Goal: Information Seeking & Learning: Learn about a topic

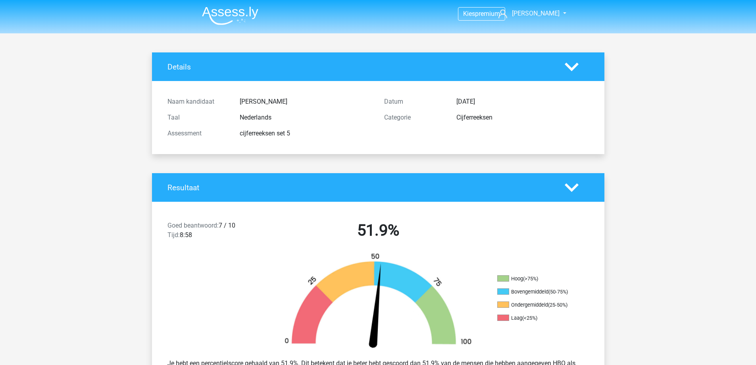
click at [234, 14] on img at bounding box center [230, 15] width 56 height 19
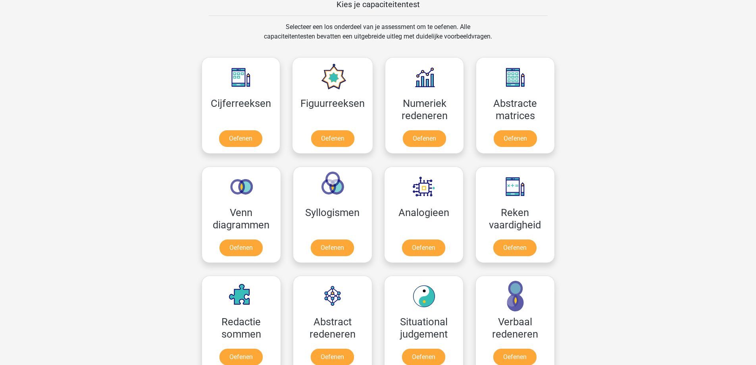
scroll to position [317, 0]
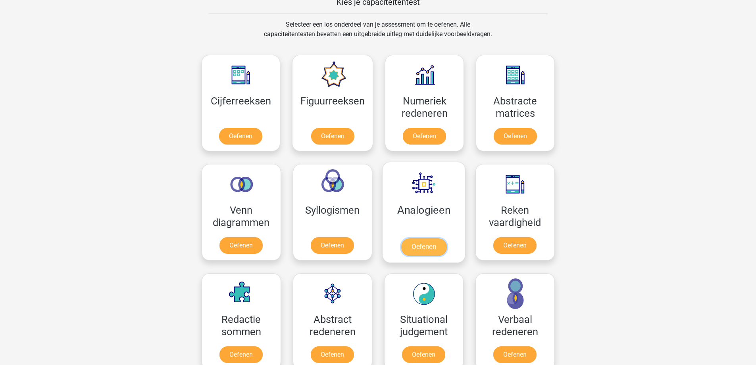
click at [421, 245] on link "Oefenen" at bounding box center [423, 246] width 45 height 17
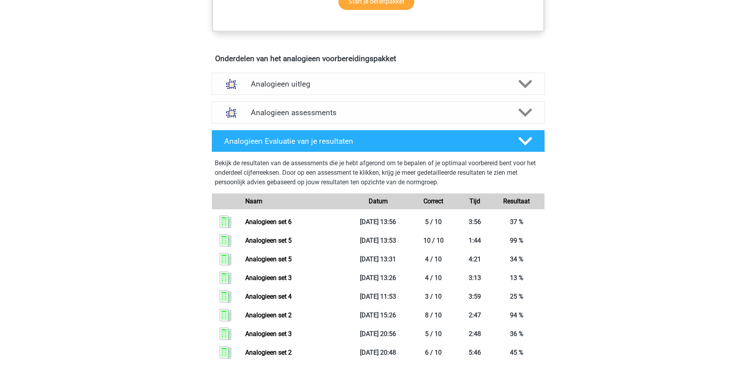
scroll to position [397, 0]
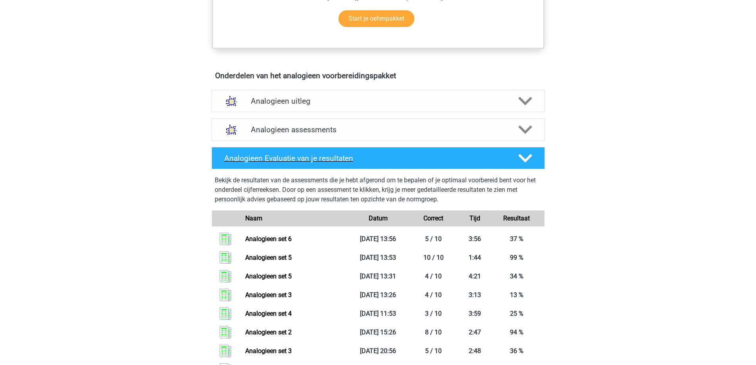
click at [522, 156] on icon at bounding box center [525, 158] width 14 height 14
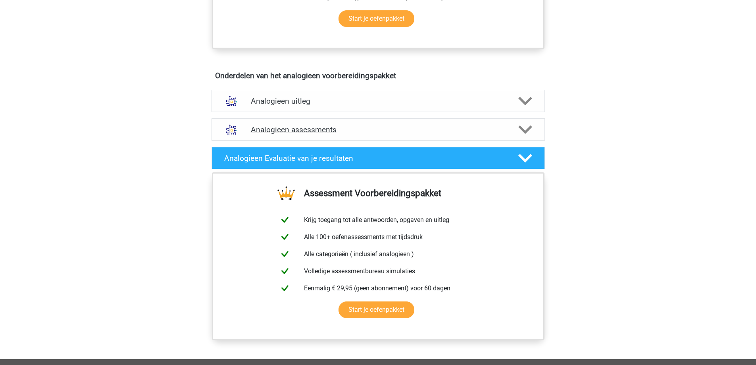
click at [524, 137] on div "Analogieen assessments" at bounding box center [377, 129] width 333 height 22
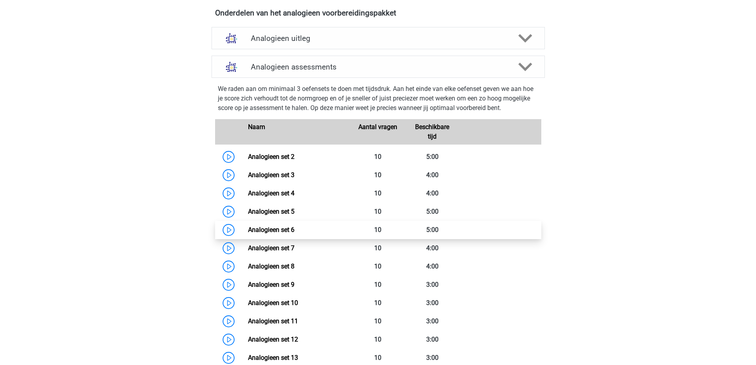
scroll to position [476, 0]
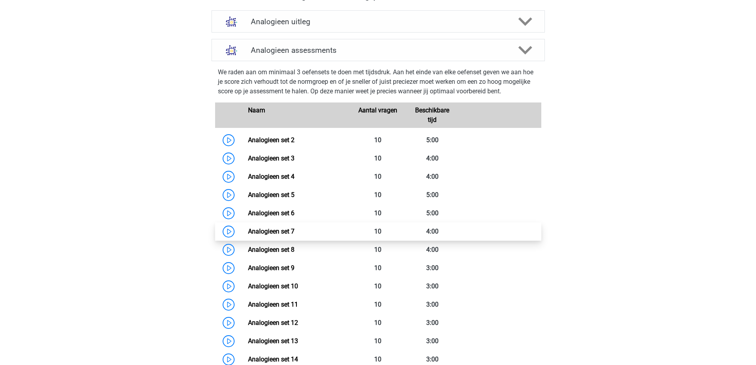
click at [288, 231] on link "Analogieen set 7" at bounding box center [271, 231] width 46 height 8
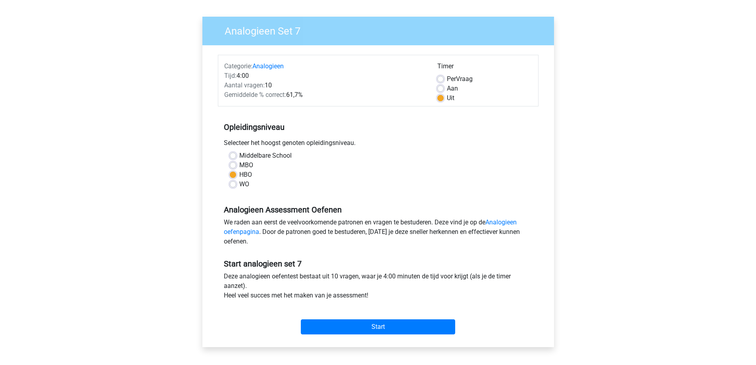
scroll to position [119, 0]
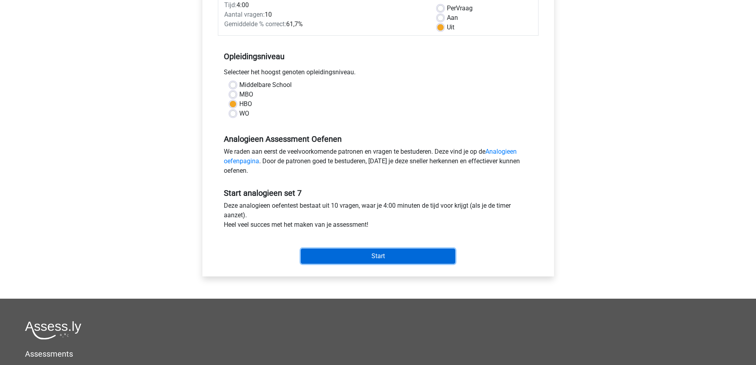
click at [387, 252] on input "Start" at bounding box center [378, 255] width 154 height 15
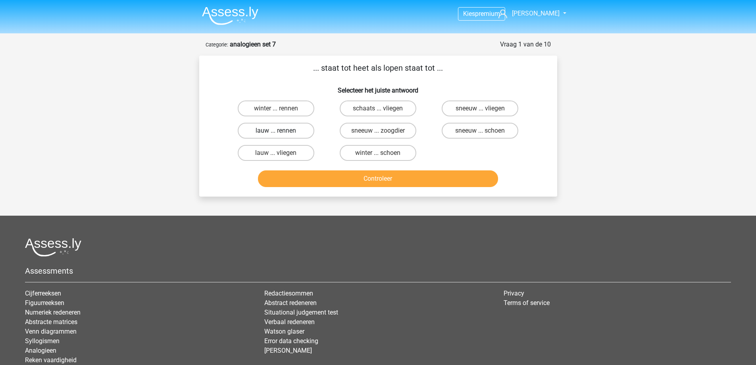
click at [285, 130] on label "lauw ... rennen" at bounding box center [276, 131] width 77 height 16
click at [281, 131] on input "lauw ... rennen" at bounding box center [278, 133] width 5 height 5
radio input "true"
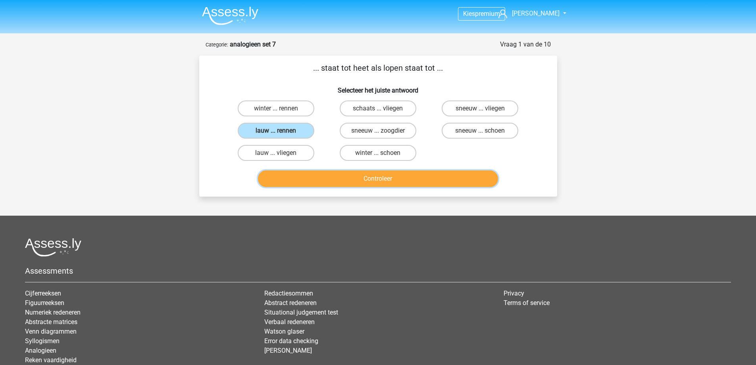
click at [313, 180] on button "Controleer" at bounding box center [378, 178] width 240 height 17
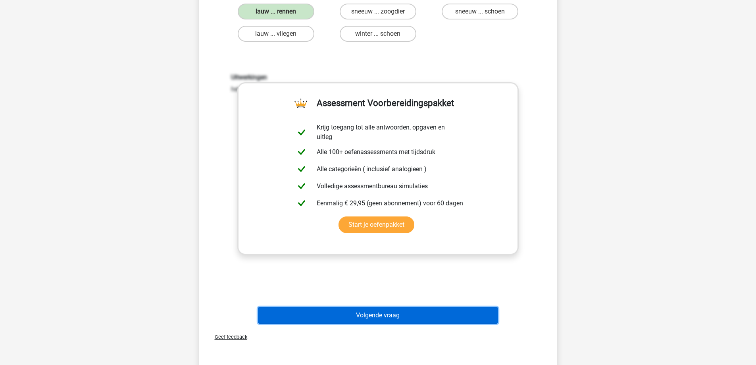
click at [378, 314] on button "Volgende vraag" at bounding box center [378, 315] width 240 height 17
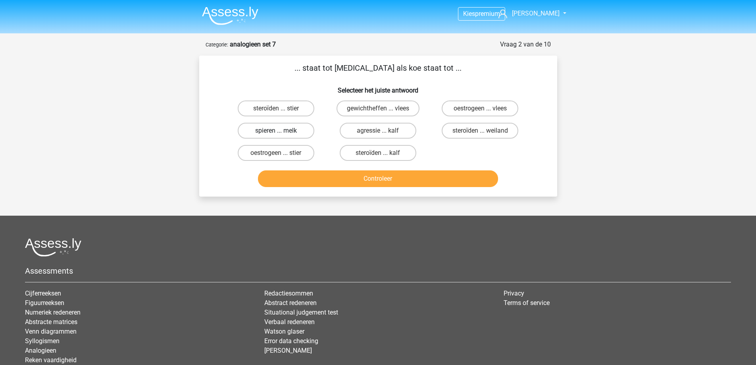
click at [292, 130] on label "spieren ... melk" at bounding box center [276, 131] width 77 height 16
click at [281, 131] on input "spieren ... melk" at bounding box center [278, 133] width 5 height 5
radio input "true"
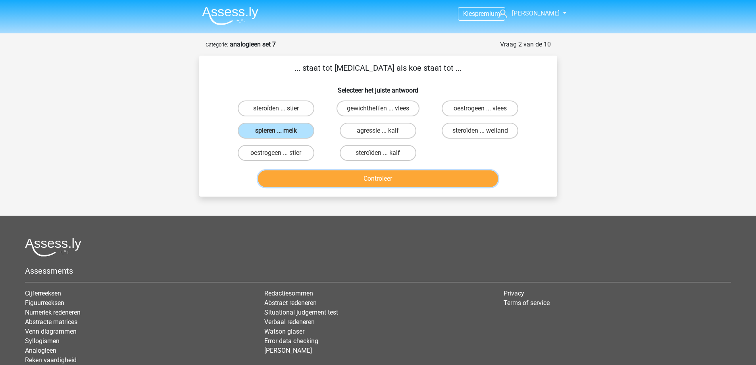
click at [321, 179] on button "Controleer" at bounding box center [378, 178] width 240 height 17
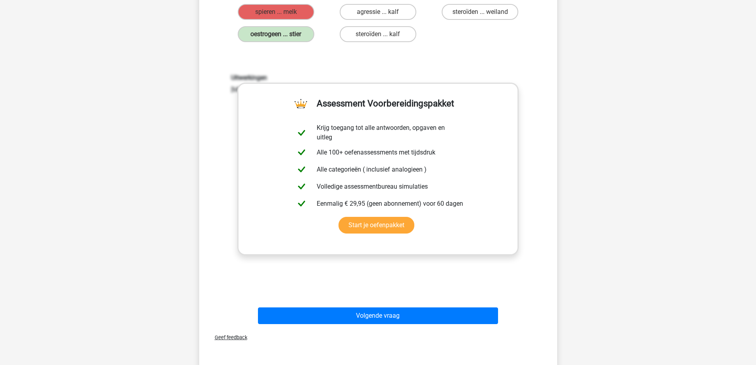
scroll to position [159, 0]
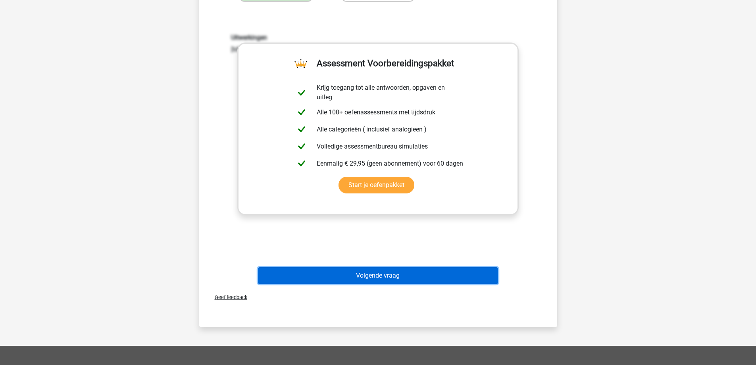
click at [368, 277] on button "Volgende vraag" at bounding box center [378, 275] width 240 height 17
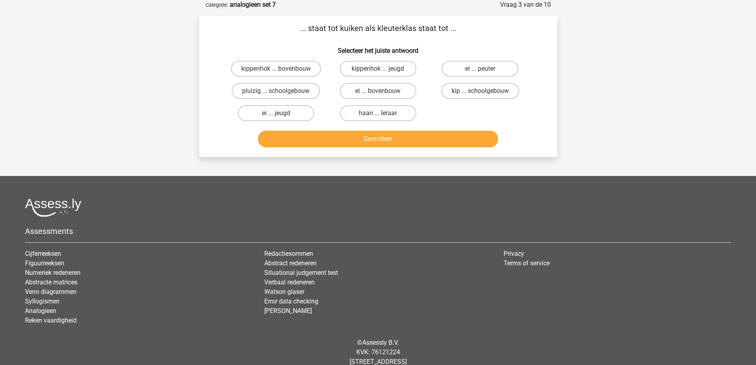
scroll to position [0, 0]
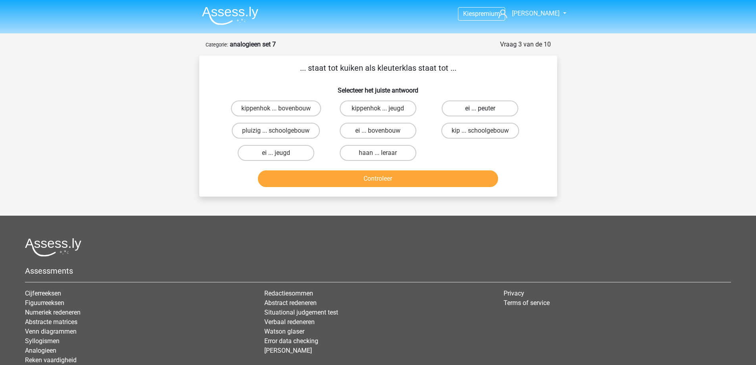
click at [465, 108] on label "ei ... peuter" at bounding box center [480, 108] width 77 height 16
click at [480, 108] on input "ei ... peuter" at bounding box center [482, 110] width 5 height 5
radio input "true"
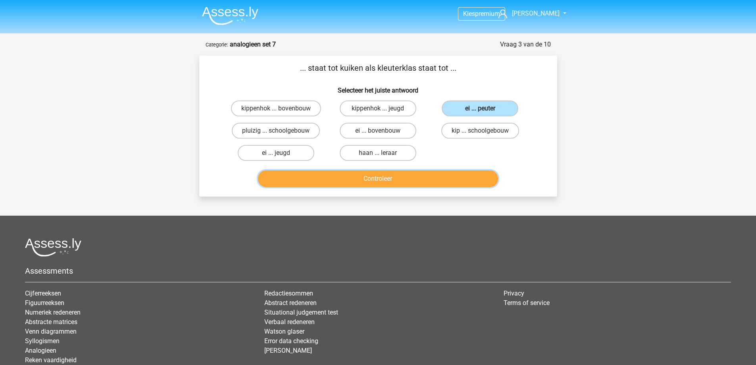
click at [430, 178] on button "Controleer" at bounding box center [378, 178] width 240 height 17
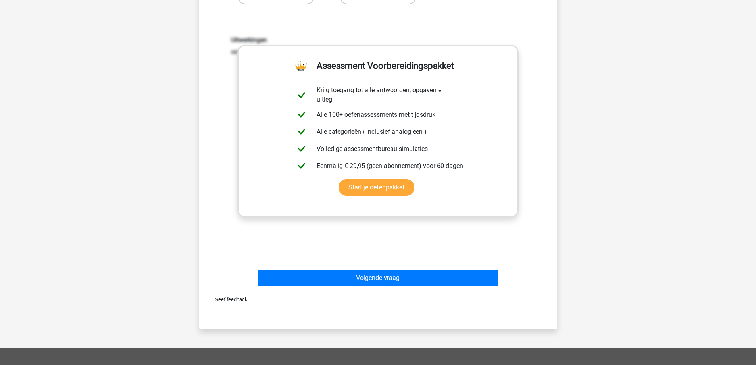
scroll to position [159, 0]
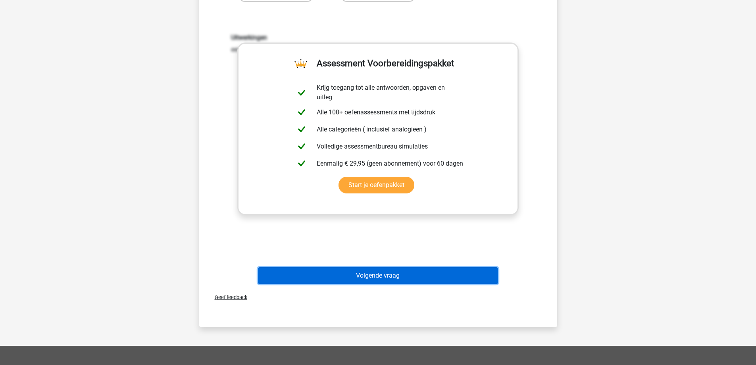
click at [377, 270] on button "Volgende vraag" at bounding box center [378, 275] width 240 height 17
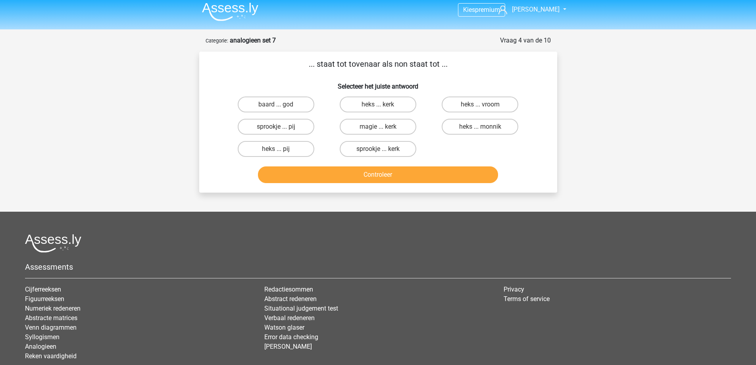
scroll to position [0, 0]
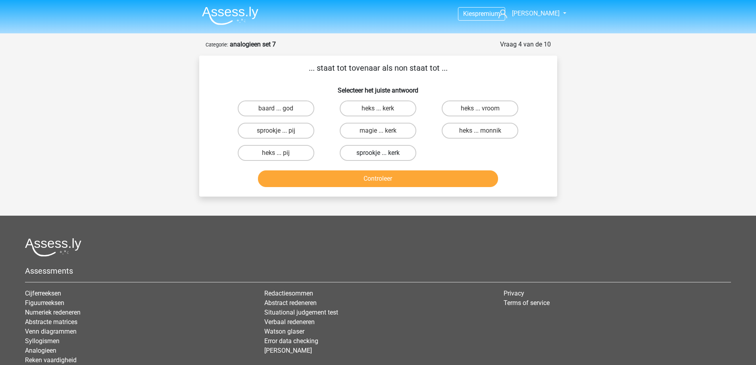
click at [378, 150] on label "sprookje ... kerk" at bounding box center [378, 153] width 77 height 16
click at [378, 153] on input "sprookje ... kerk" at bounding box center [380, 155] width 5 height 5
radio input "true"
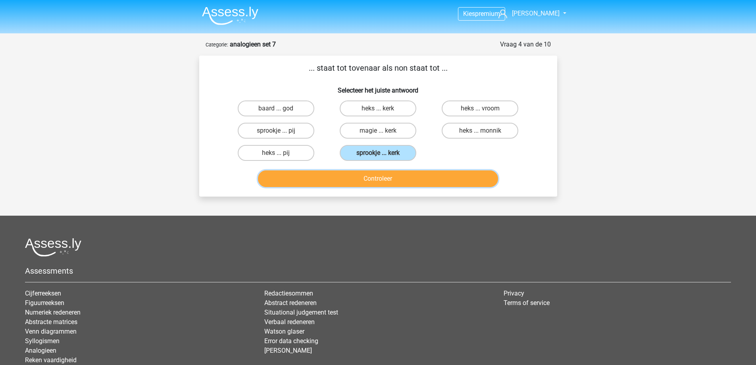
click at [375, 180] on button "Controleer" at bounding box center [378, 178] width 240 height 17
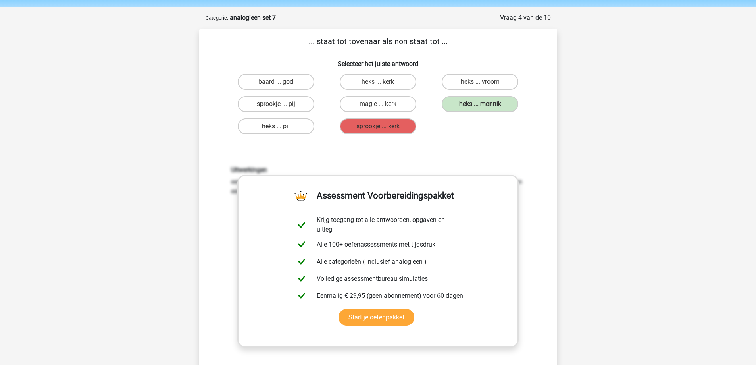
scroll to position [40, 0]
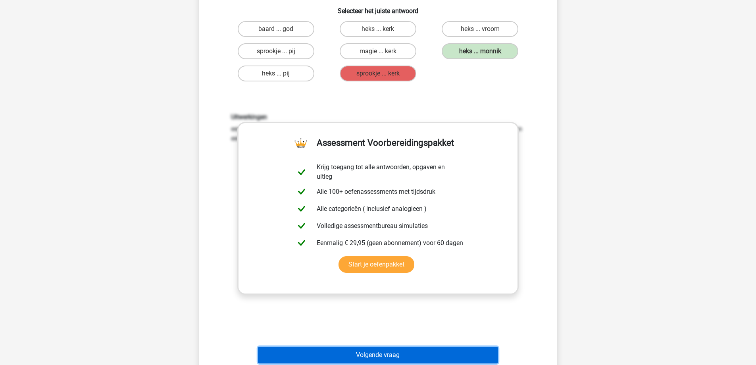
click at [354, 353] on button "Volgende vraag" at bounding box center [378, 354] width 240 height 17
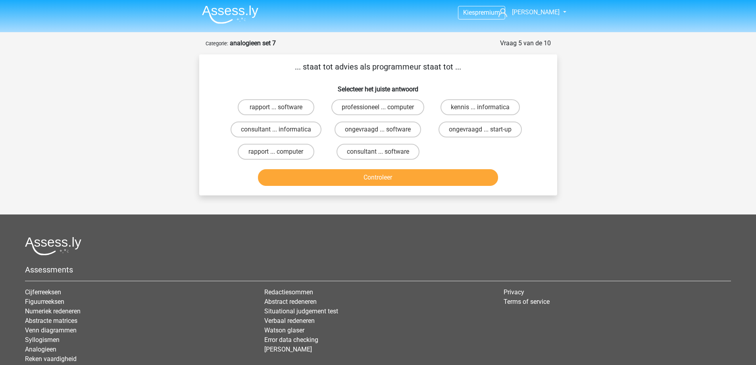
scroll to position [0, 0]
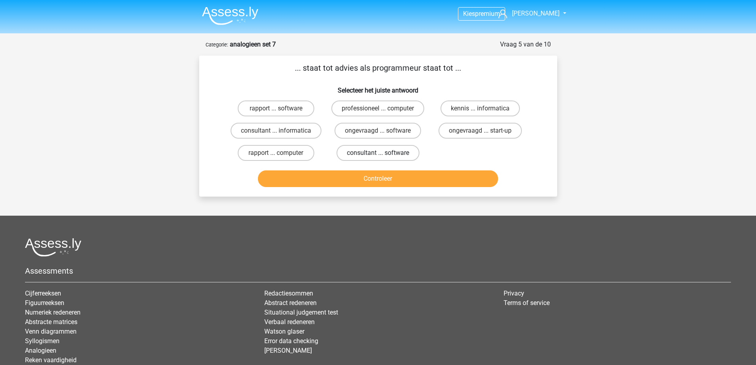
click at [378, 150] on label "consultant ... software" at bounding box center [377, 153] width 83 height 16
click at [378, 153] on input "consultant ... software" at bounding box center [380, 155] width 5 height 5
radio input "true"
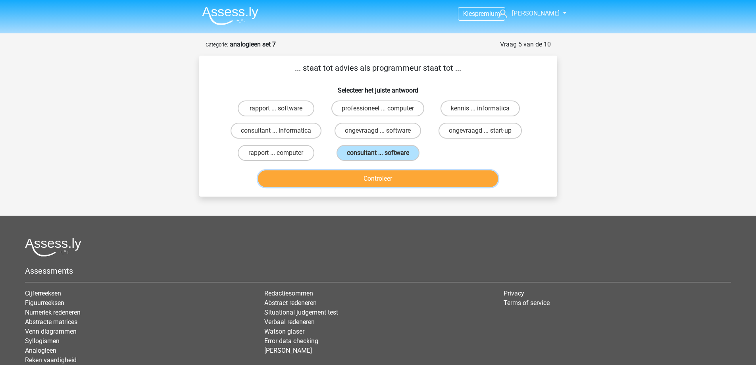
click at [373, 179] on button "Controleer" at bounding box center [378, 178] width 240 height 17
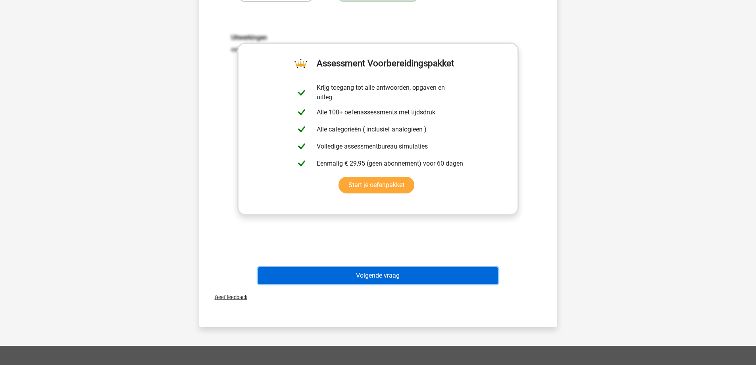
click at [366, 278] on button "Volgende vraag" at bounding box center [378, 275] width 240 height 17
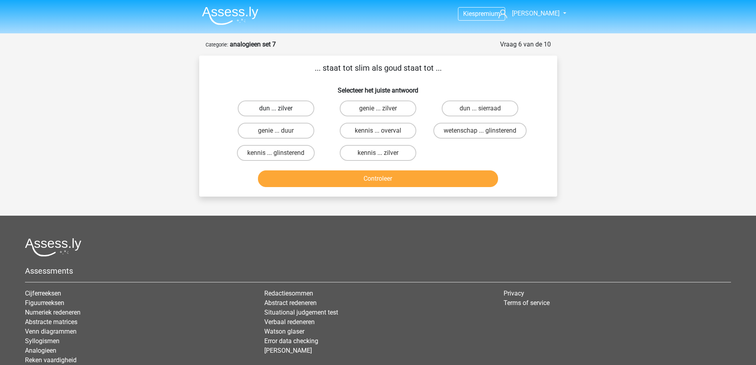
click at [288, 109] on label "dun ... zilver" at bounding box center [276, 108] width 77 height 16
click at [281, 109] on input "dun ... zilver" at bounding box center [278, 110] width 5 height 5
radio input "true"
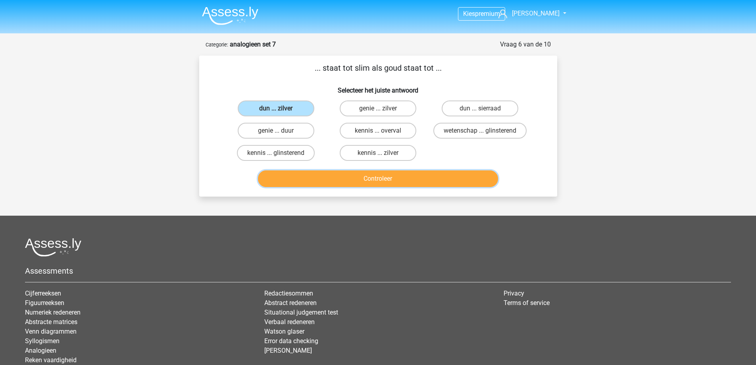
click at [328, 179] on button "Controleer" at bounding box center [378, 178] width 240 height 17
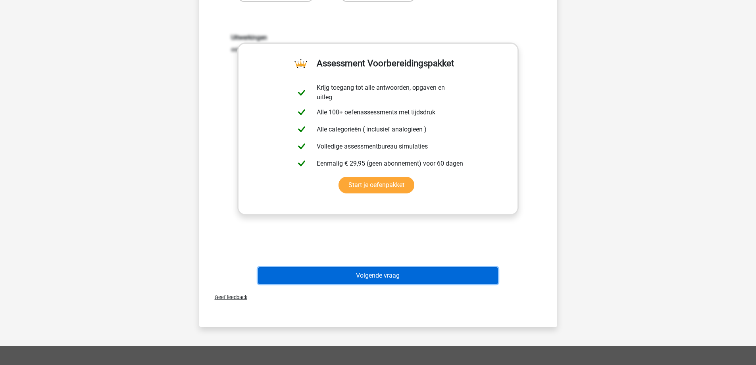
click at [355, 282] on button "Volgende vraag" at bounding box center [378, 275] width 240 height 17
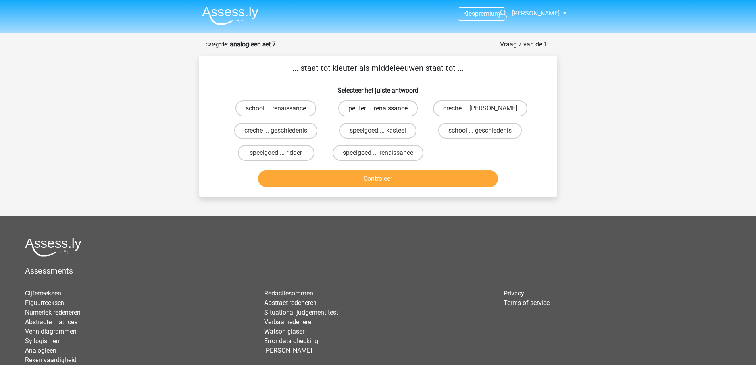
click at [395, 106] on label "peuter ... renaissance" at bounding box center [378, 108] width 80 height 16
click at [383, 108] on input "peuter ... renaissance" at bounding box center [380, 110] width 5 height 5
radio input "true"
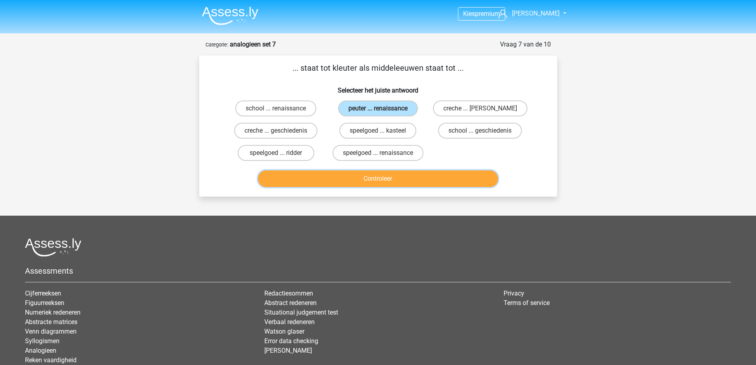
click at [373, 175] on button "Controleer" at bounding box center [378, 178] width 240 height 17
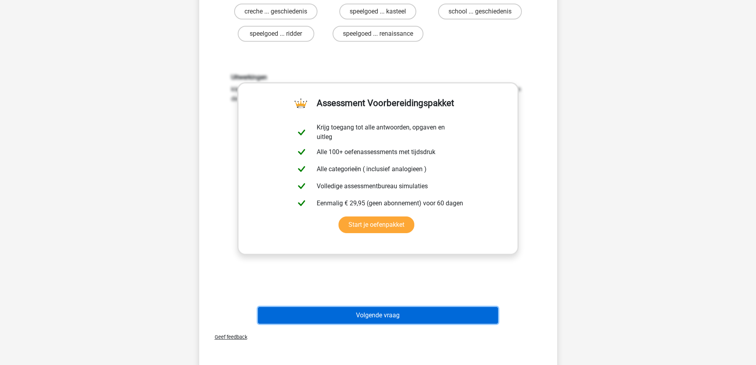
click at [346, 312] on button "Volgende vraag" at bounding box center [378, 315] width 240 height 17
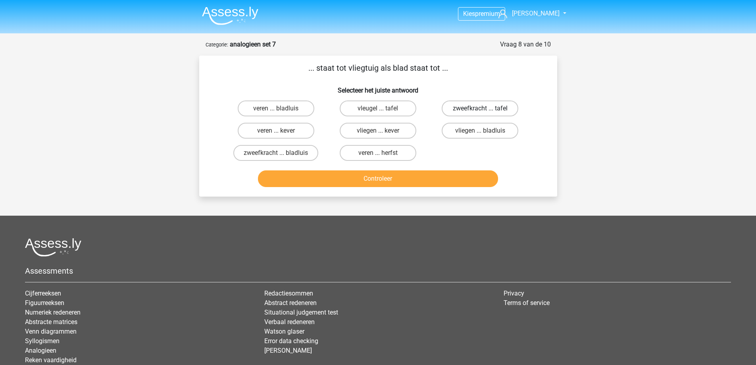
click at [463, 113] on label "zweefkracht ... tafel" at bounding box center [480, 108] width 77 height 16
click at [480, 113] on input "zweefkracht ... tafel" at bounding box center [482, 110] width 5 height 5
radio input "true"
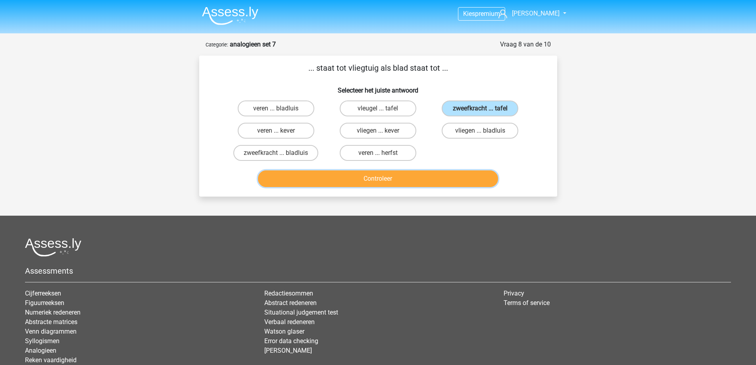
click at [433, 175] on button "Controleer" at bounding box center [378, 178] width 240 height 17
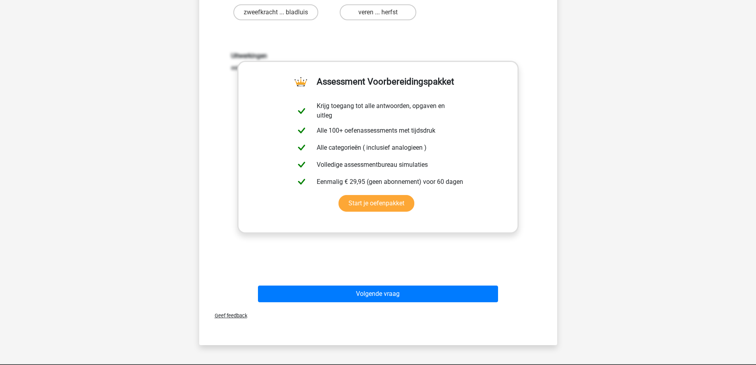
scroll to position [159, 0]
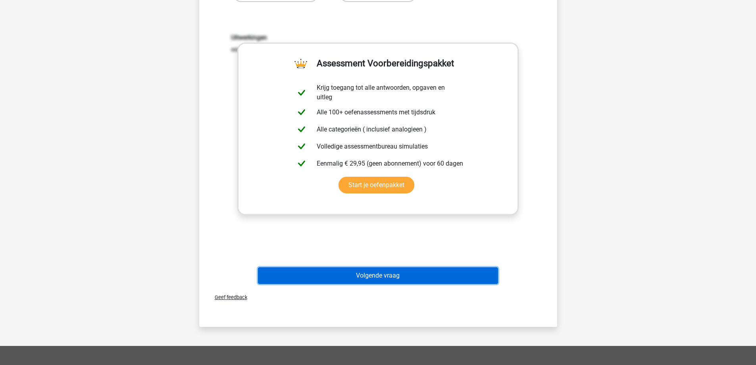
click at [365, 272] on button "Volgende vraag" at bounding box center [378, 275] width 240 height 17
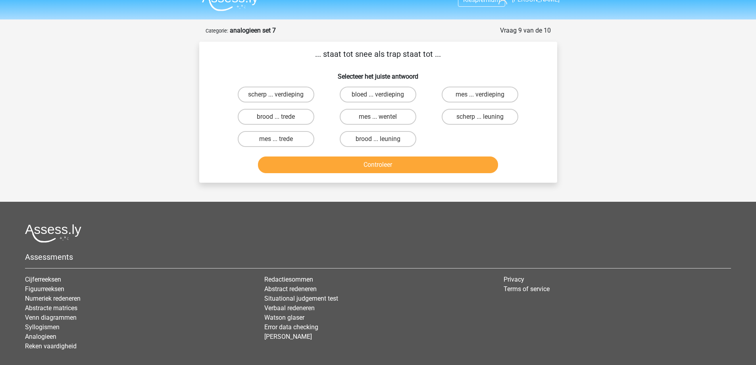
scroll to position [0, 0]
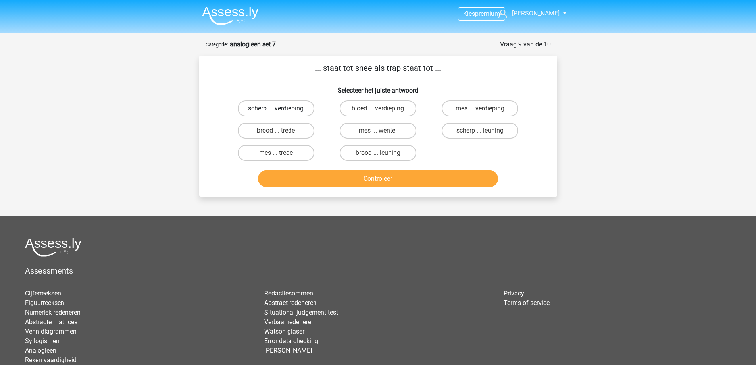
click at [298, 105] on label "scherp ... verdieping" at bounding box center [276, 108] width 77 height 16
click at [281, 108] on input "scherp ... verdieping" at bounding box center [278, 110] width 5 height 5
radio input "true"
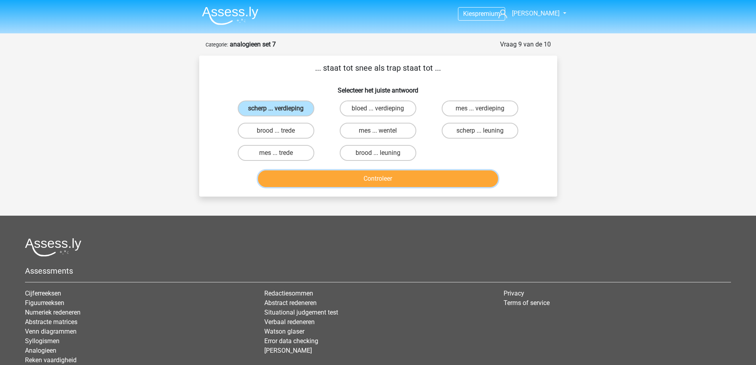
click at [326, 179] on button "Controleer" at bounding box center [378, 178] width 240 height 17
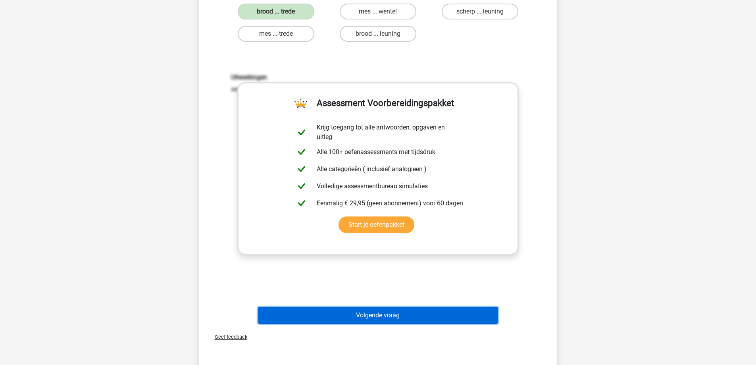
click at [352, 316] on button "Volgende vraag" at bounding box center [378, 315] width 240 height 17
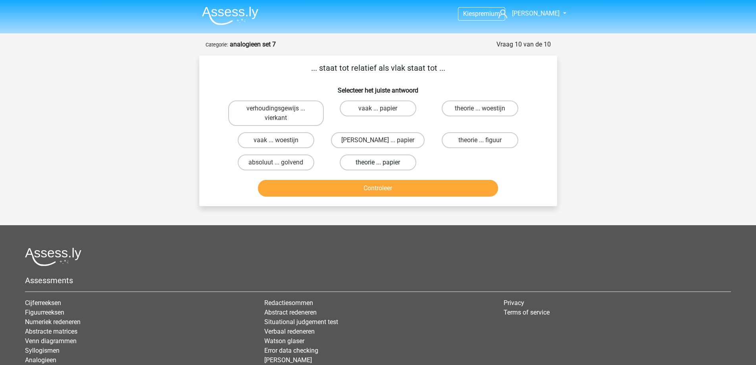
click at [386, 163] on label "theorie ... papier" at bounding box center [378, 162] width 77 height 16
click at [383, 163] on input "theorie ... papier" at bounding box center [380, 164] width 5 height 5
radio input "true"
click at [375, 190] on button "Controleer" at bounding box center [378, 188] width 240 height 17
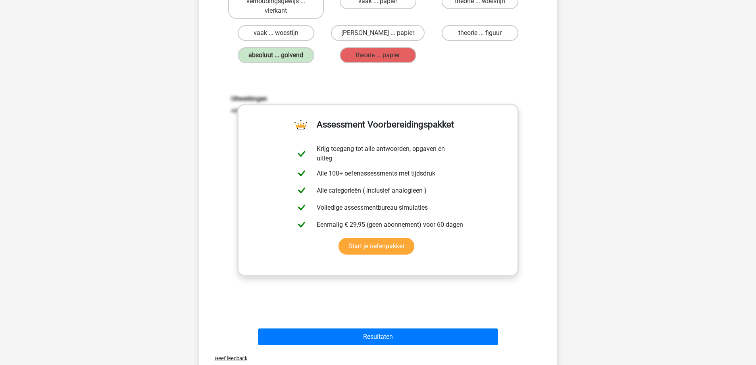
scroll to position [119, 0]
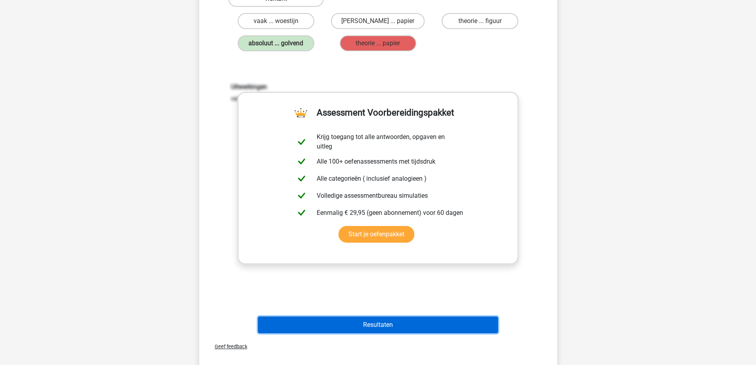
click at [359, 317] on button "Resultaten" at bounding box center [378, 324] width 240 height 17
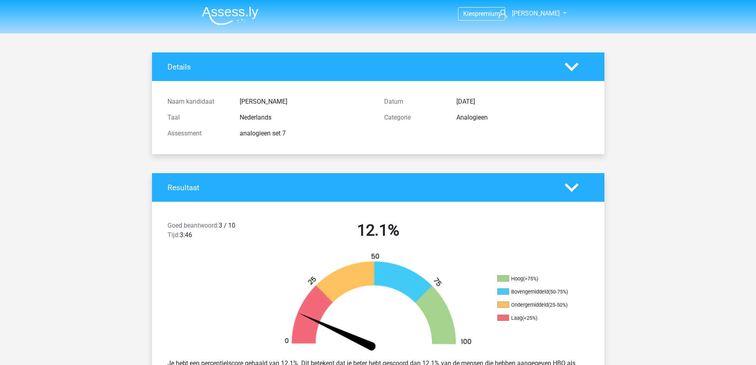
click at [241, 9] on img at bounding box center [230, 15] width 56 height 19
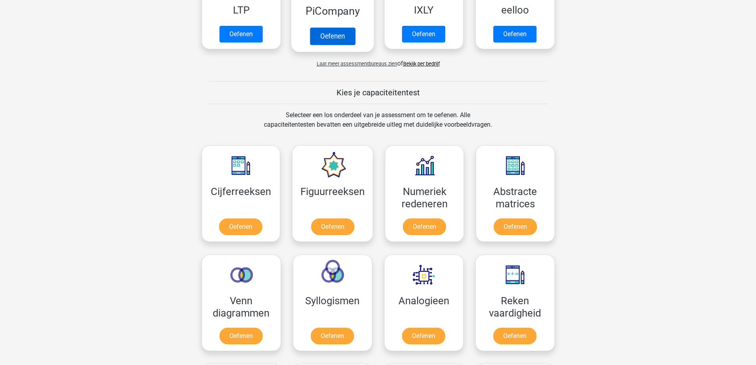
scroll to position [357, 0]
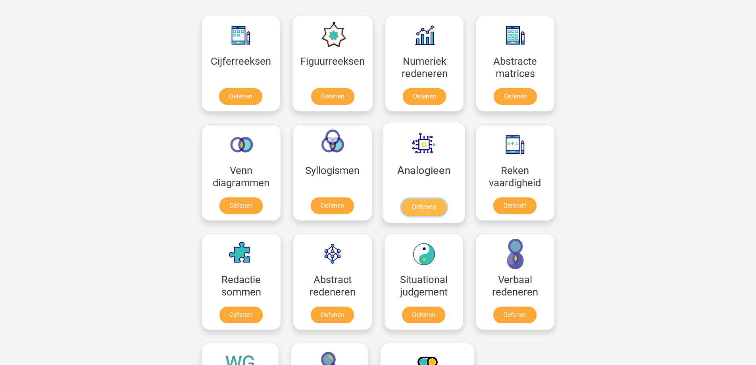
click at [429, 198] on link "Oefenen" at bounding box center [423, 206] width 45 height 17
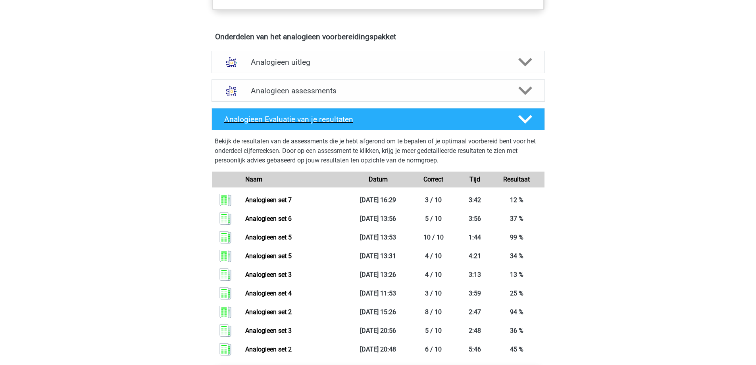
scroll to position [436, 0]
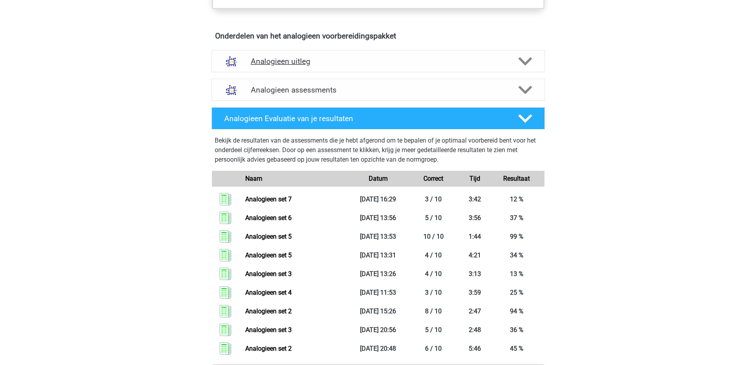
click at [415, 61] on h4 "Analogieen uitleg" at bounding box center [378, 61] width 255 height 9
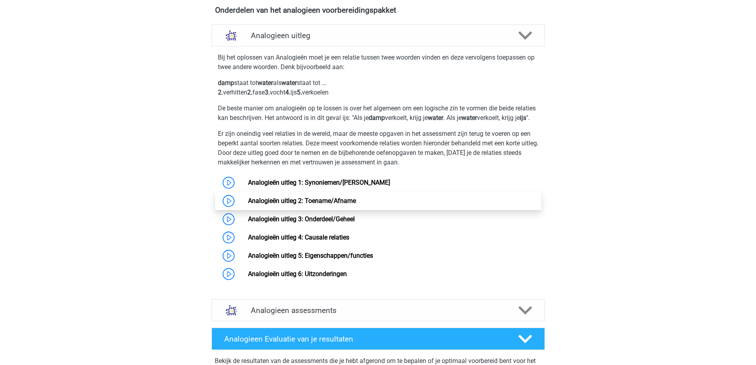
scroll to position [476, 0]
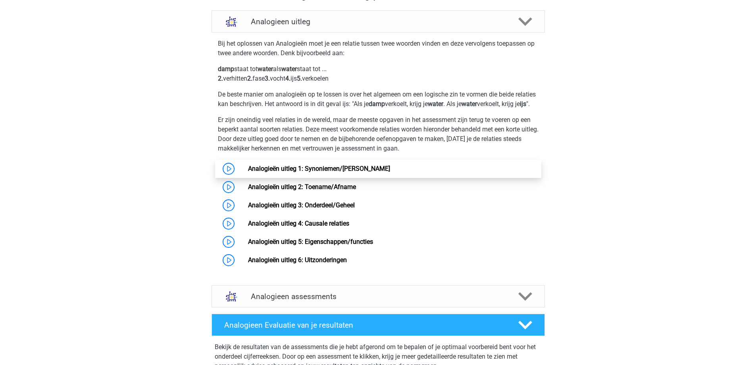
click at [353, 172] on link "Analogieën uitleg 1: Synoniemen/Antoniemen" at bounding box center [319, 169] width 142 height 8
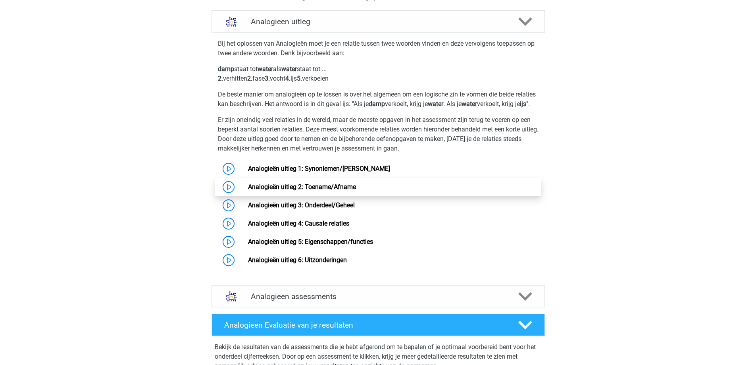
click at [305, 190] on link "Analogieën uitleg 2: Toename/Afname" at bounding box center [302, 187] width 108 height 8
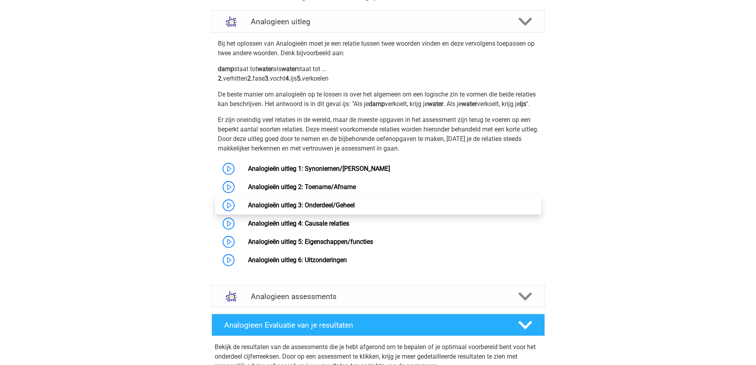
click at [303, 209] on link "Analogieën uitleg 3: Onderdeel/Geheel" at bounding box center [301, 205] width 107 height 8
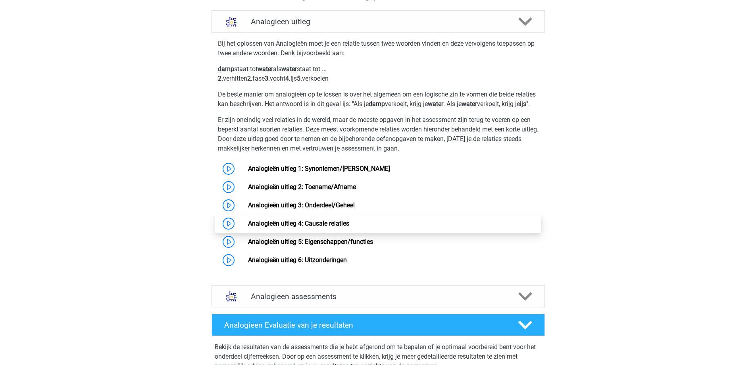
click at [303, 227] on link "Analogieën uitleg 4: Causale relaties" at bounding box center [298, 223] width 101 height 8
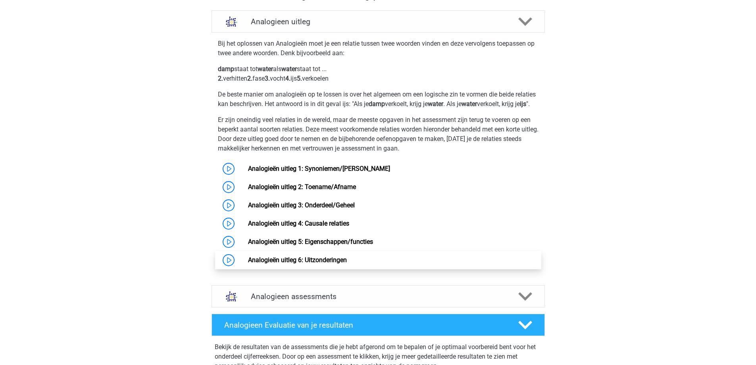
click at [299, 263] on link "Analogieën uitleg 6: Uitzonderingen" at bounding box center [297, 260] width 99 height 8
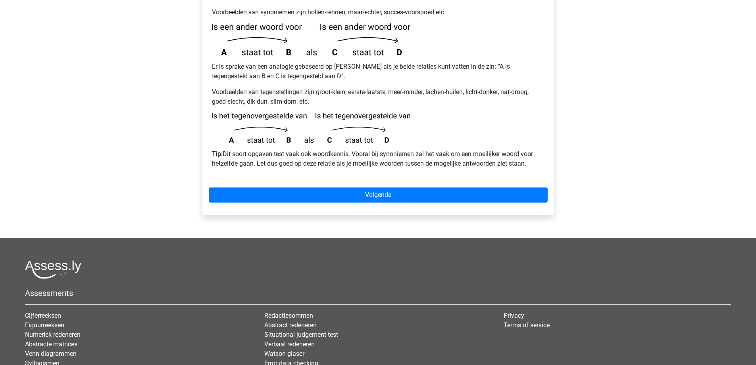
scroll to position [198, 0]
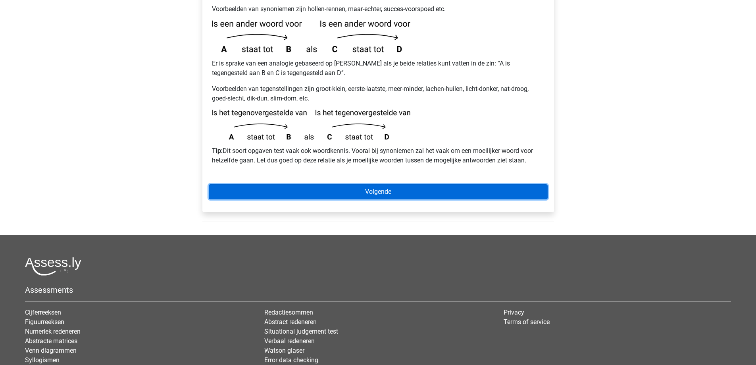
click at [359, 184] on link "Volgende" at bounding box center [378, 191] width 339 height 15
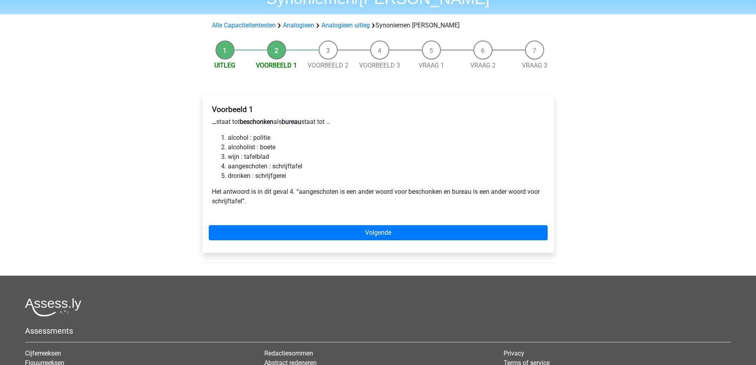
scroll to position [79, 0]
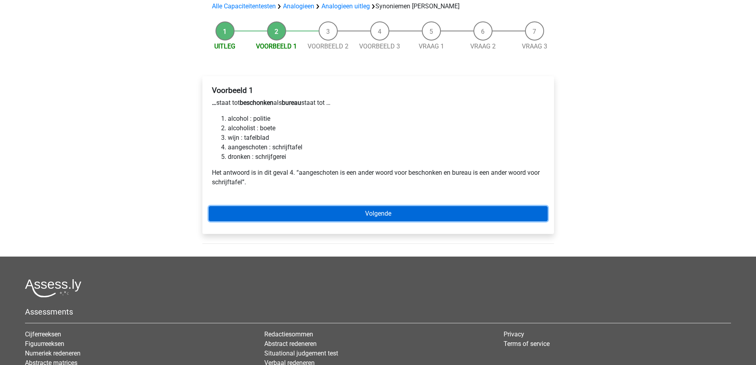
click at [333, 206] on link "Volgende" at bounding box center [378, 213] width 339 height 15
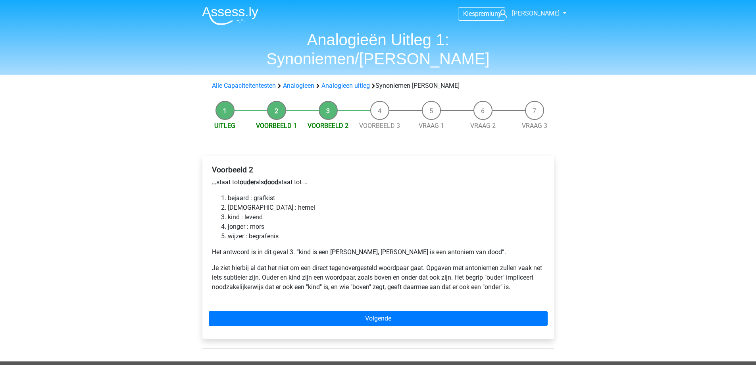
scroll to position [40, 0]
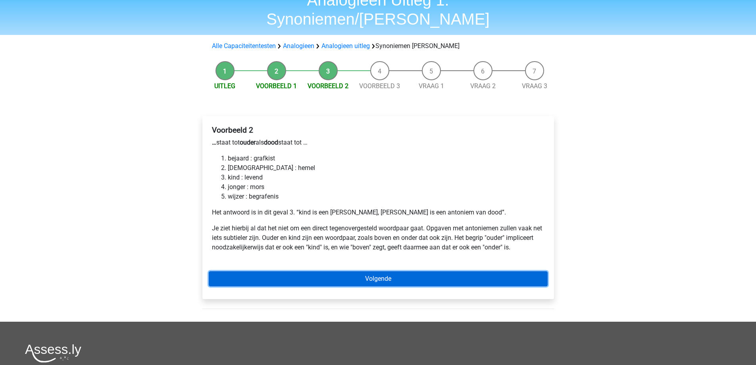
click at [346, 271] on link "Volgende" at bounding box center [378, 278] width 339 height 15
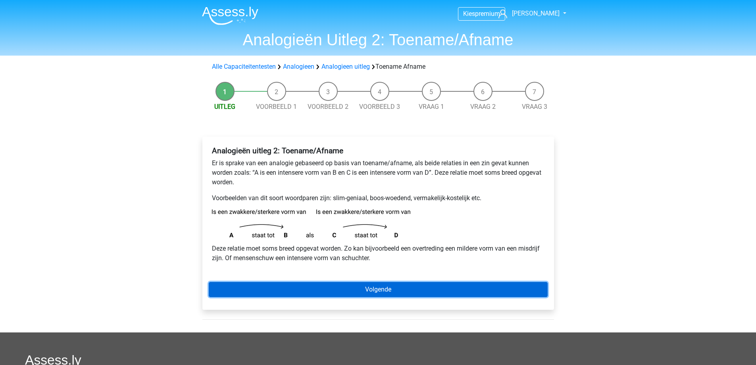
click at [354, 292] on link "Volgende" at bounding box center [378, 289] width 339 height 15
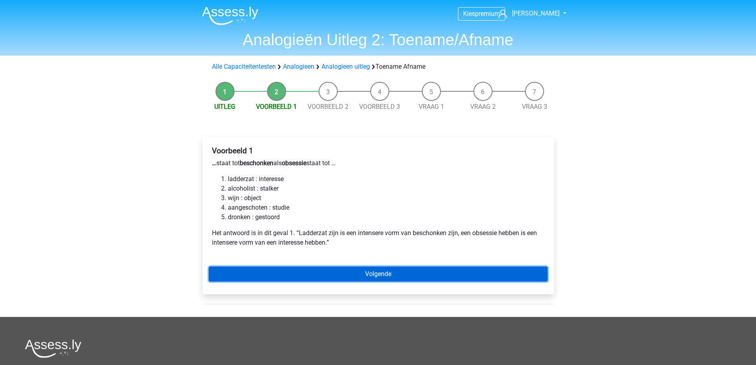
click at [329, 273] on link "Volgende" at bounding box center [378, 273] width 339 height 15
click at [334, 279] on link "Volgende" at bounding box center [378, 273] width 339 height 15
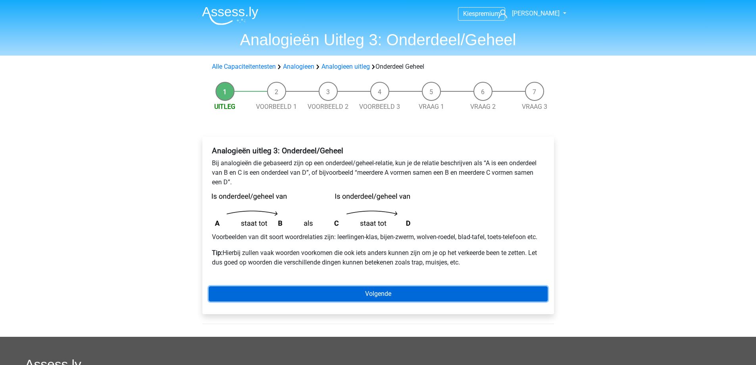
click at [389, 293] on link "Volgende" at bounding box center [378, 293] width 339 height 15
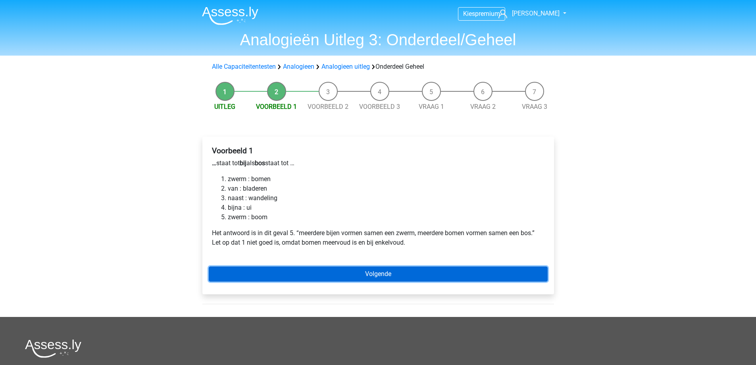
click at [440, 275] on link "Volgende" at bounding box center [378, 273] width 339 height 15
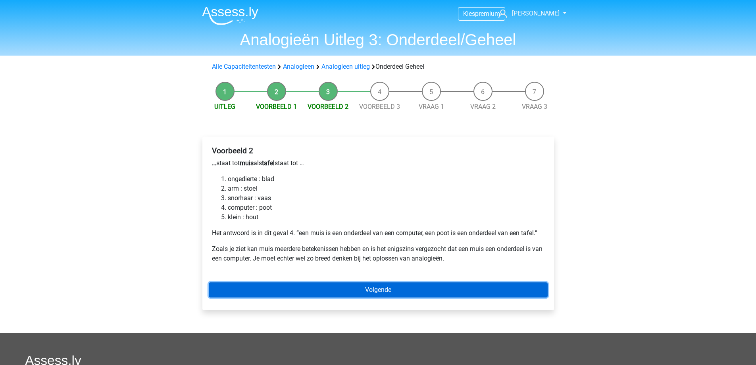
click at [333, 289] on link "Volgende" at bounding box center [378, 289] width 339 height 15
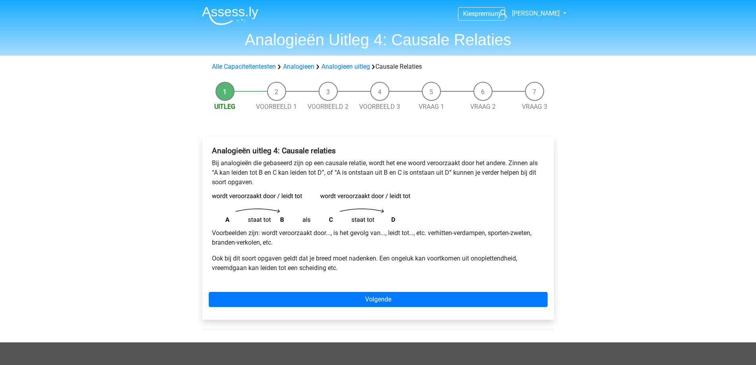
scroll to position [40, 0]
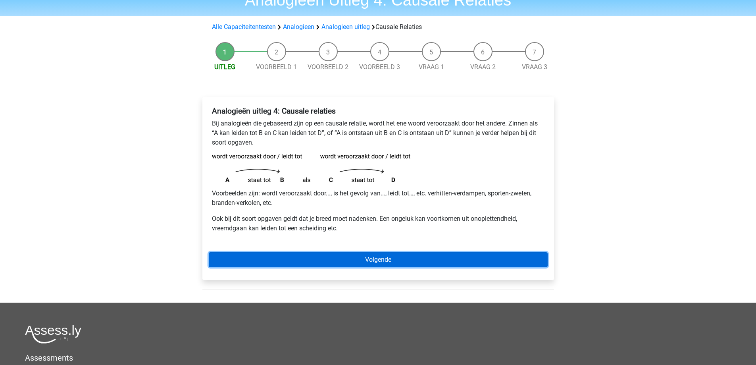
click at [313, 257] on link "Volgende" at bounding box center [378, 259] width 339 height 15
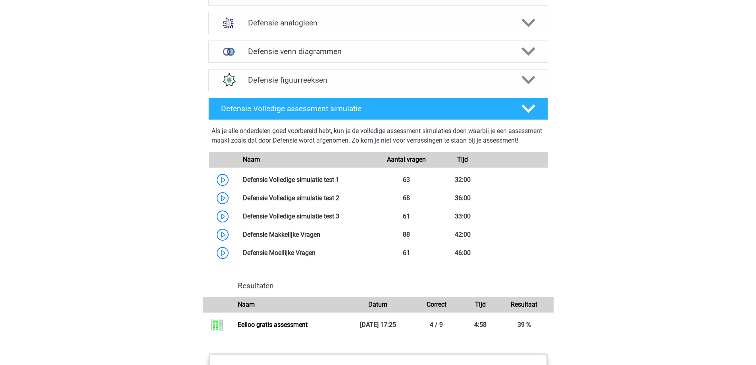
scroll to position [635, 0]
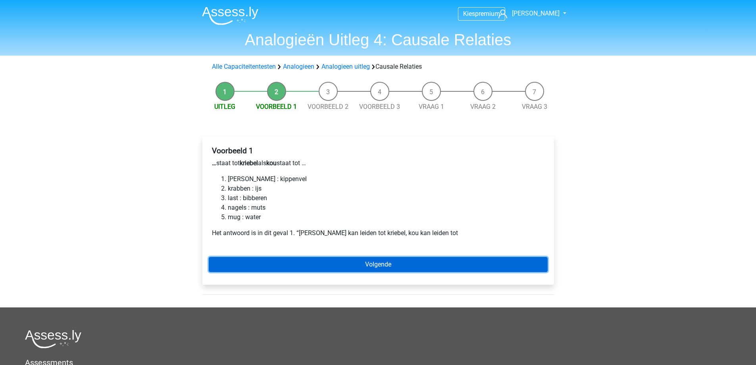
click at [334, 266] on link "Volgende" at bounding box center [378, 264] width 339 height 15
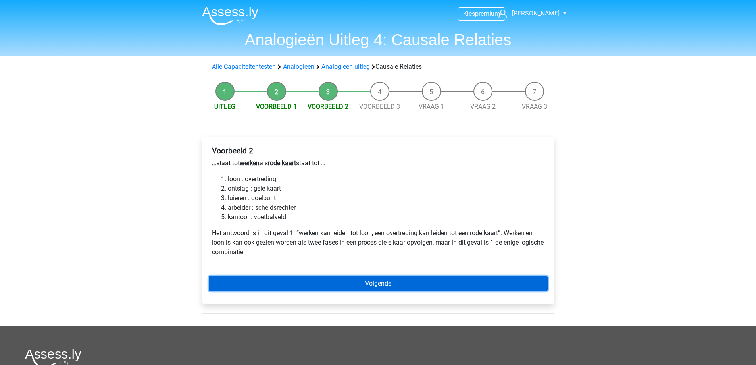
click at [345, 286] on link "Volgende" at bounding box center [378, 283] width 339 height 15
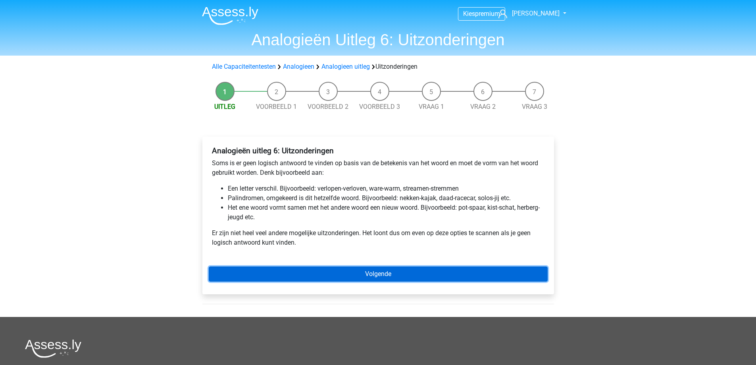
click at [317, 277] on link "Volgende" at bounding box center [378, 273] width 339 height 15
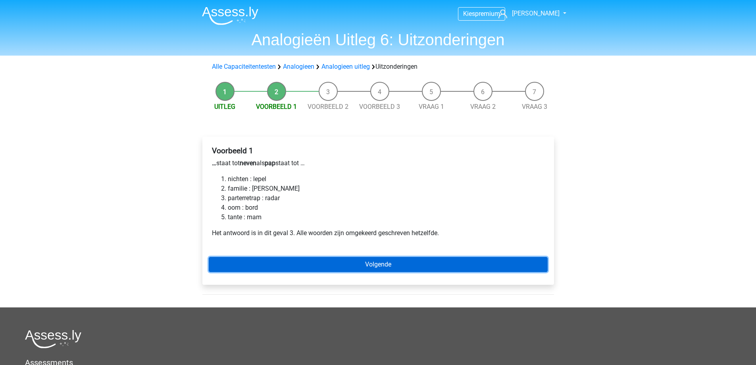
click at [298, 261] on link "Volgende" at bounding box center [378, 264] width 339 height 15
click at [305, 266] on link "Volgende" at bounding box center [378, 264] width 339 height 15
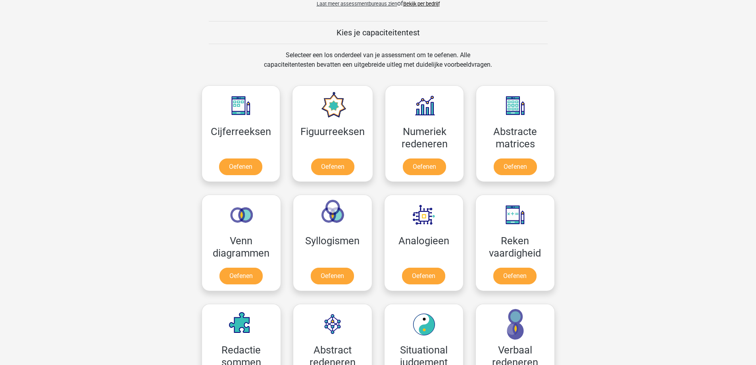
scroll to position [317, 0]
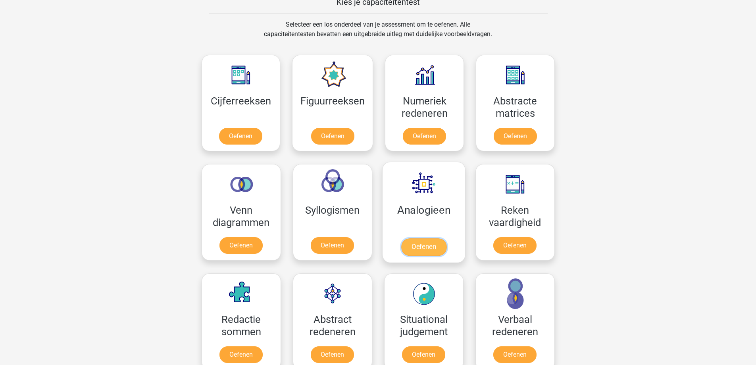
click at [431, 251] on link "Oefenen" at bounding box center [423, 246] width 45 height 17
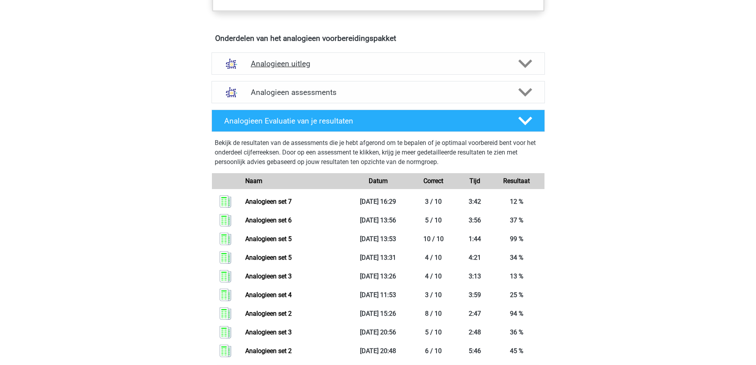
scroll to position [397, 0]
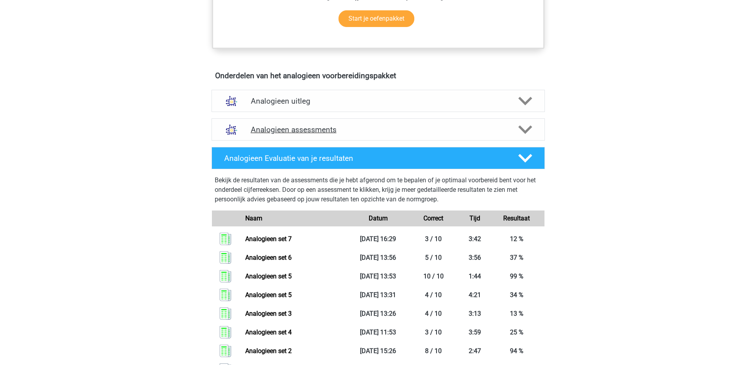
click at [484, 127] on h4 "Analogieen assessments" at bounding box center [378, 129] width 255 height 9
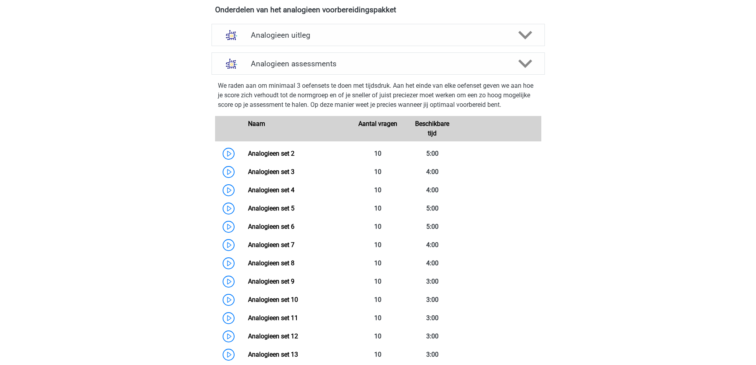
scroll to position [476, 0]
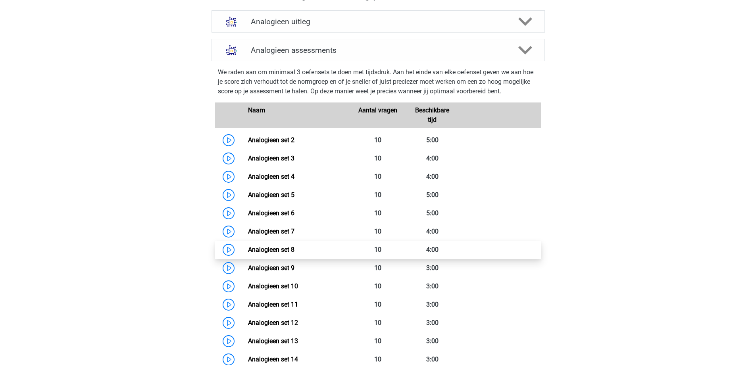
click at [294, 248] on link "Analogieen set 8" at bounding box center [271, 250] width 46 height 8
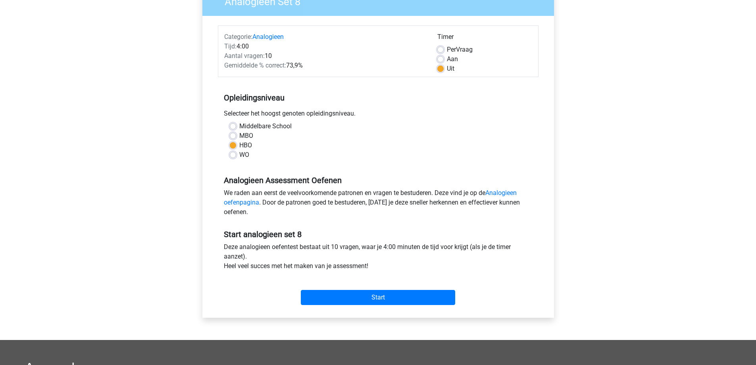
scroll to position [119, 0]
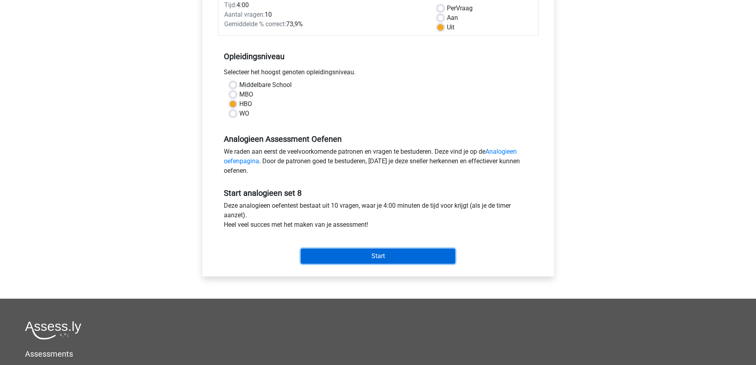
click at [361, 253] on input "Start" at bounding box center [378, 255] width 154 height 15
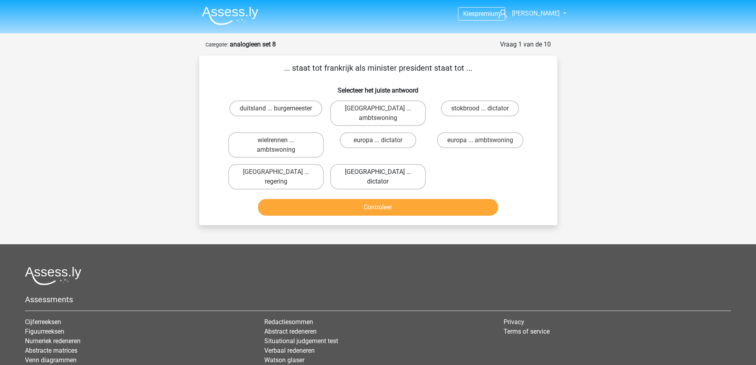
click at [375, 164] on label "[GEOGRAPHIC_DATA] ... dictator" at bounding box center [378, 176] width 96 height 25
click at [378, 172] on input "[GEOGRAPHIC_DATA] ... dictator" at bounding box center [380, 174] width 5 height 5
radio input "true"
click at [374, 199] on button "Controleer" at bounding box center [378, 207] width 240 height 17
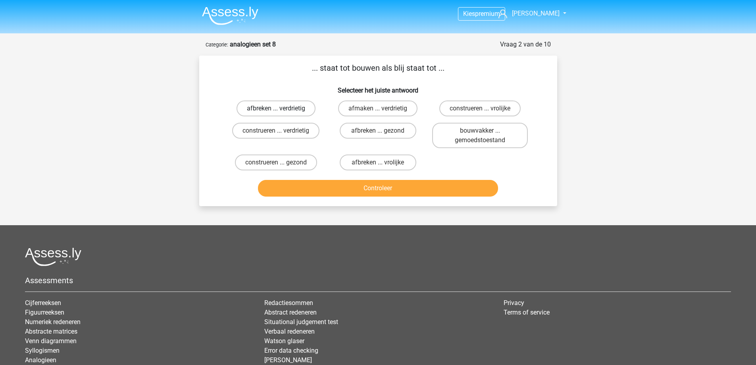
click at [274, 106] on label "afbreken ... verdrietig" at bounding box center [275, 108] width 79 height 16
click at [276, 108] on input "afbreken ... verdrietig" at bounding box center [278, 110] width 5 height 5
radio input "true"
click at [350, 189] on button "Controleer" at bounding box center [378, 188] width 240 height 17
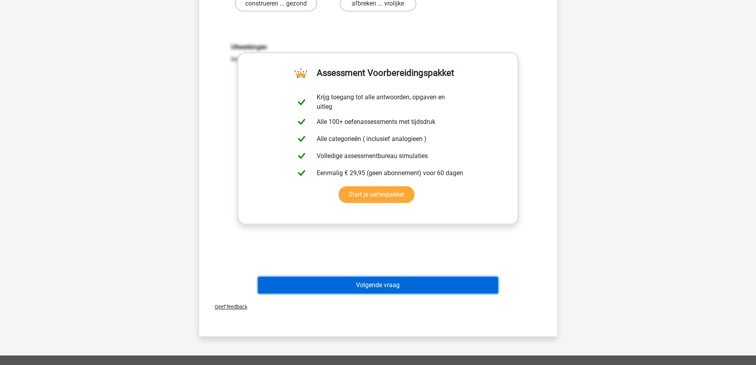
click at [357, 286] on button "Volgende vraag" at bounding box center [378, 285] width 240 height 17
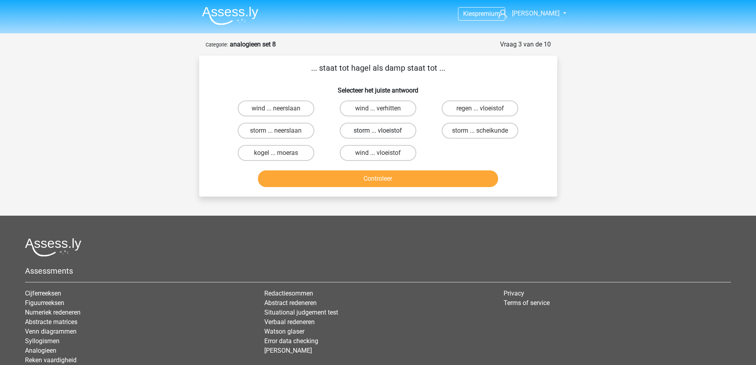
click at [373, 128] on label "storm ... vloeistof" at bounding box center [378, 131] width 77 height 16
click at [378, 131] on input "storm ... vloeistof" at bounding box center [380, 133] width 5 height 5
radio input "true"
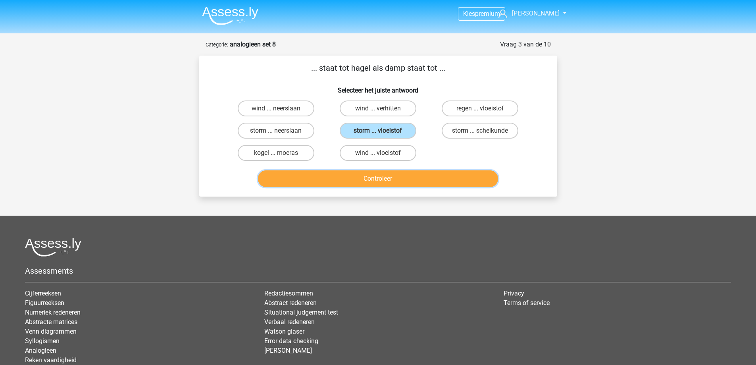
click at [368, 174] on button "Controleer" at bounding box center [378, 178] width 240 height 17
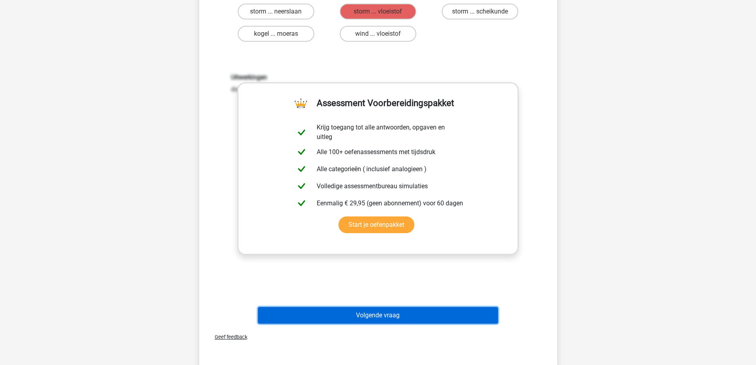
drag, startPoint x: 348, startPoint y: 317, endPoint x: 344, endPoint y: 306, distance: 11.9
click at [348, 317] on button "Volgende vraag" at bounding box center [378, 315] width 240 height 17
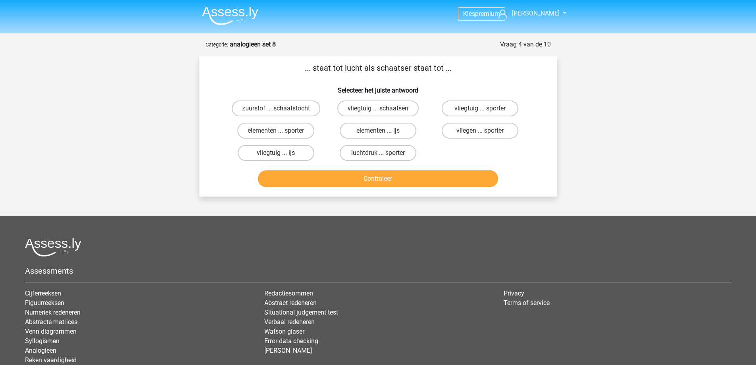
click at [290, 151] on label "vliegtuig ... ijs" at bounding box center [276, 153] width 77 height 16
click at [281, 153] on input "vliegtuig ... ijs" at bounding box center [278, 155] width 5 height 5
radio input "true"
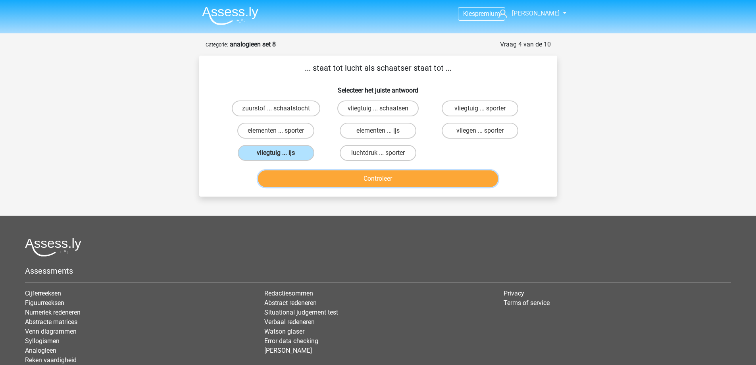
click at [340, 181] on button "Controleer" at bounding box center [378, 178] width 240 height 17
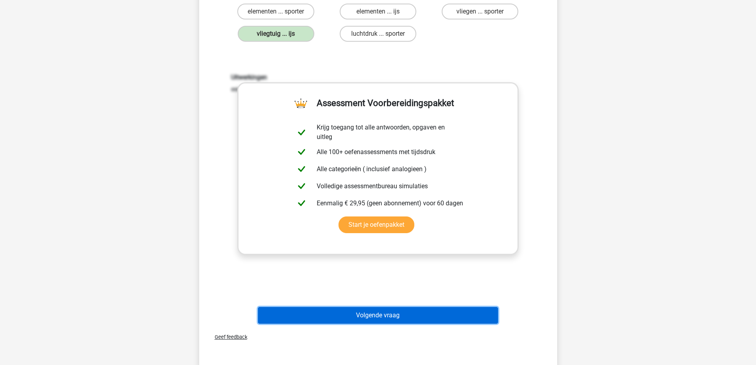
click at [361, 317] on button "Volgende vraag" at bounding box center [378, 315] width 240 height 17
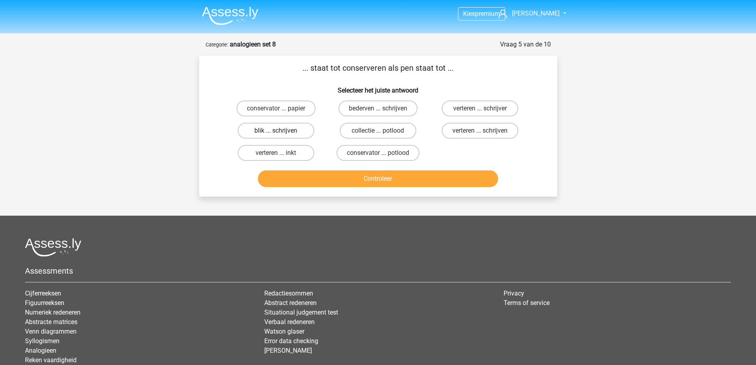
click at [284, 134] on label "blik ... schrijven" at bounding box center [276, 131] width 77 height 16
click at [281, 134] on input "blik ... schrijven" at bounding box center [278, 133] width 5 height 5
radio input "true"
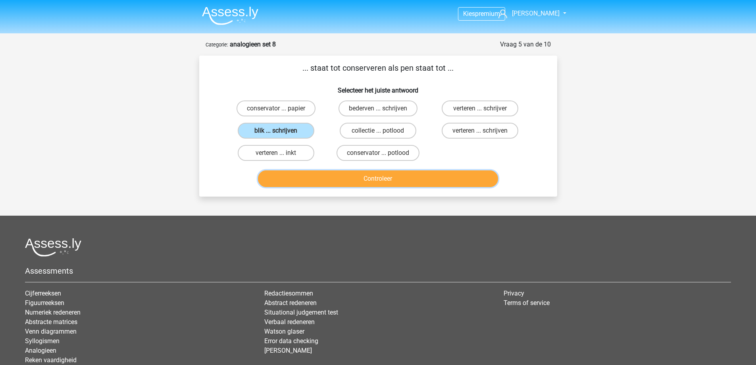
click at [316, 176] on button "Controleer" at bounding box center [378, 178] width 240 height 17
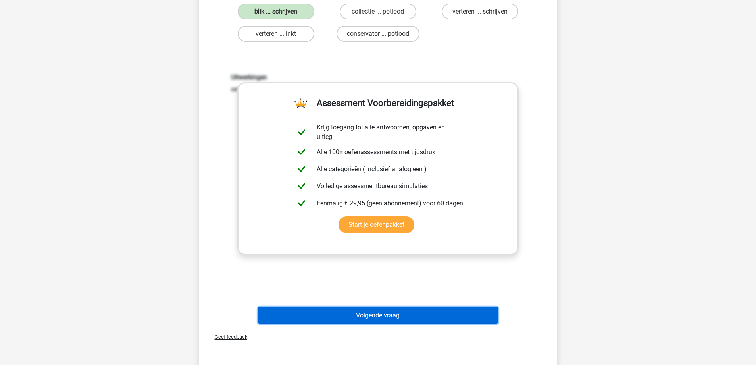
click at [338, 318] on button "Volgende vraag" at bounding box center [378, 315] width 240 height 17
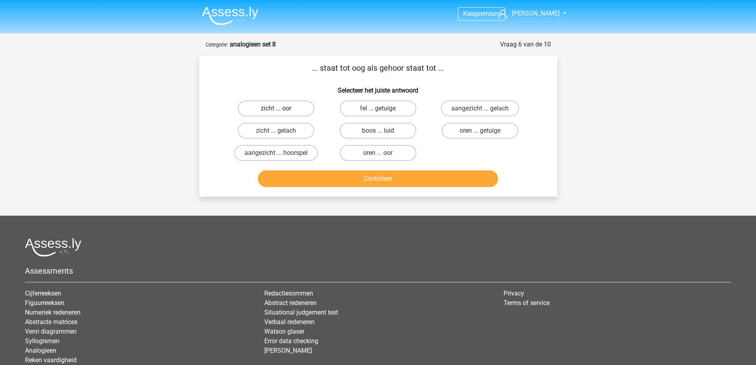
click at [284, 109] on label "zicht ... oor" at bounding box center [276, 108] width 77 height 16
click at [281, 109] on input "zicht ... oor" at bounding box center [278, 110] width 5 height 5
radio input "true"
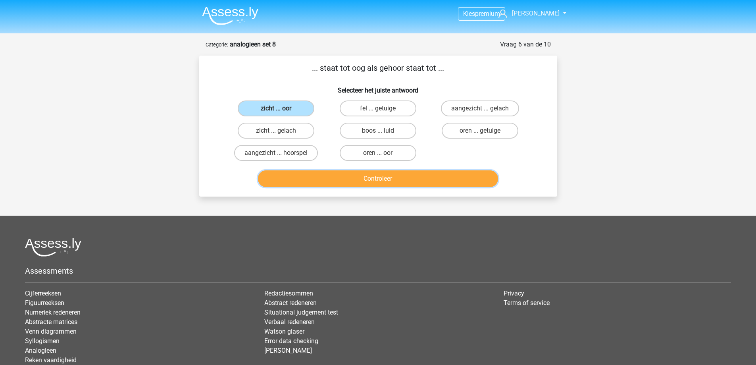
click at [316, 178] on button "Controleer" at bounding box center [378, 178] width 240 height 17
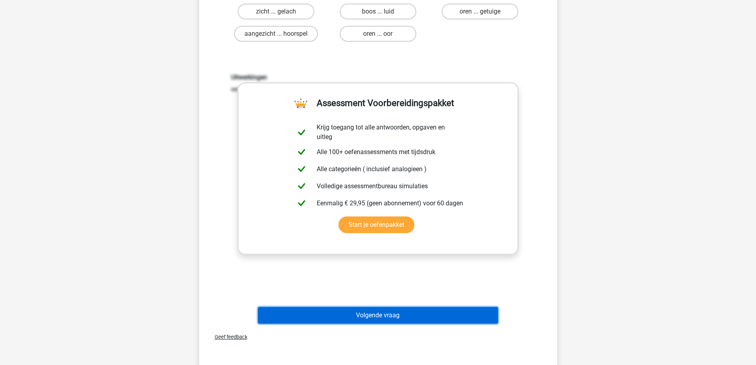
click at [352, 317] on button "Volgende vraag" at bounding box center [378, 315] width 240 height 17
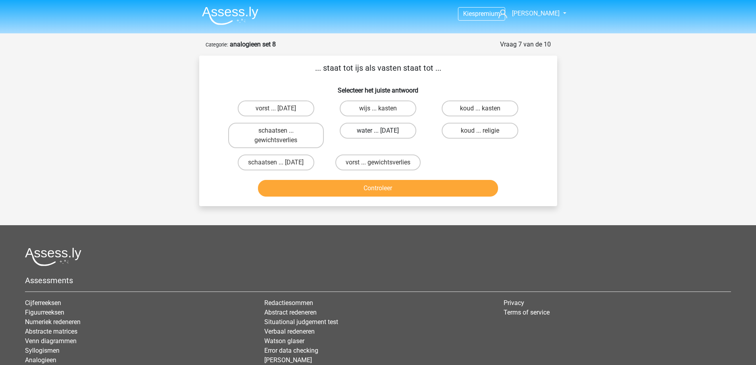
click at [375, 129] on label "water ... [DATE]" at bounding box center [378, 131] width 77 height 16
click at [378, 131] on input "water ... [DATE]" at bounding box center [380, 133] width 5 height 5
radio input "true"
click at [377, 185] on button "Controleer" at bounding box center [378, 188] width 240 height 17
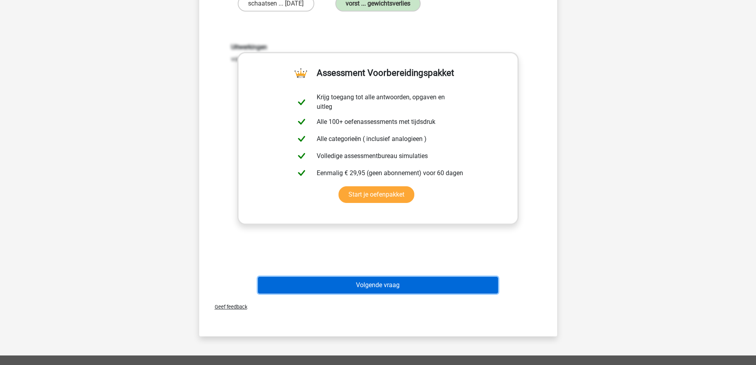
click at [365, 285] on button "Volgende vraag" at bounding box center [378, 285] width 240 height 17
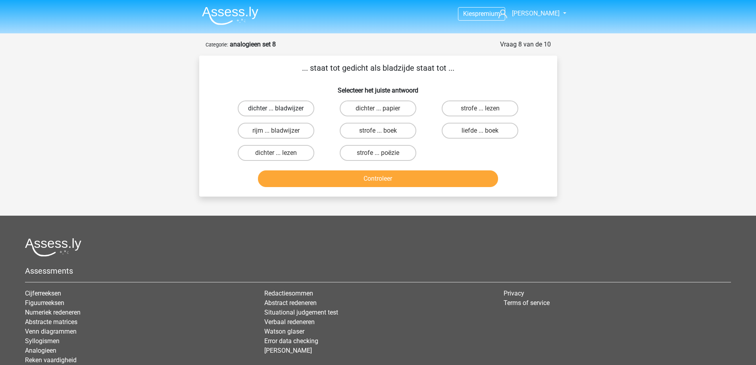
click at [292, 106] on label "dichter ... bladwijzer" at bounding box center [276, 108] width 77 height 16
click at [281, 108] on input "dichter ... bladwijzer" at bounding box center [278, 110] width 5 height 5
radio input "true"
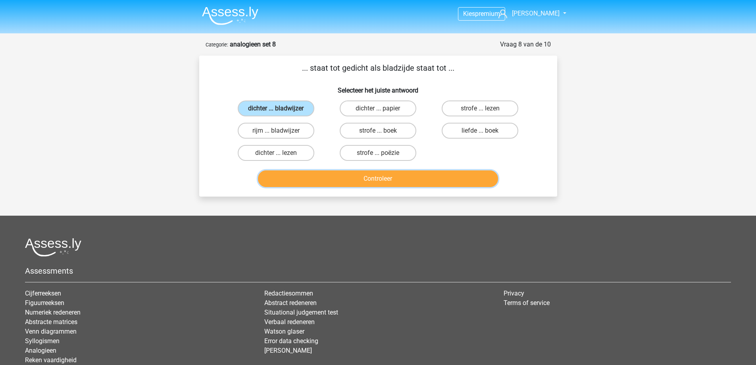
click at [327, 181] on button "Controleer" at bounding box center [378, 178] width 240 height 17
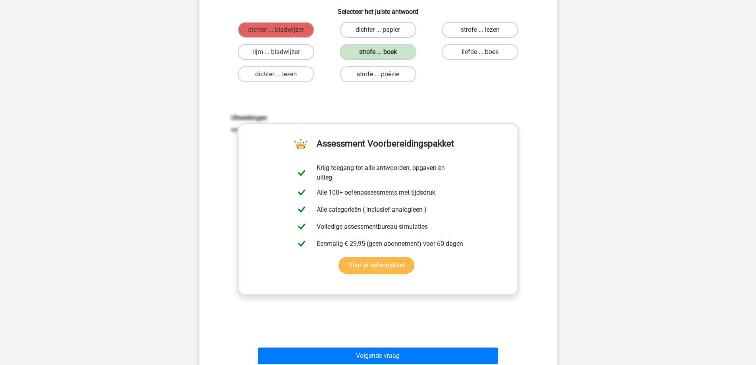
scroll to position [79, 0]
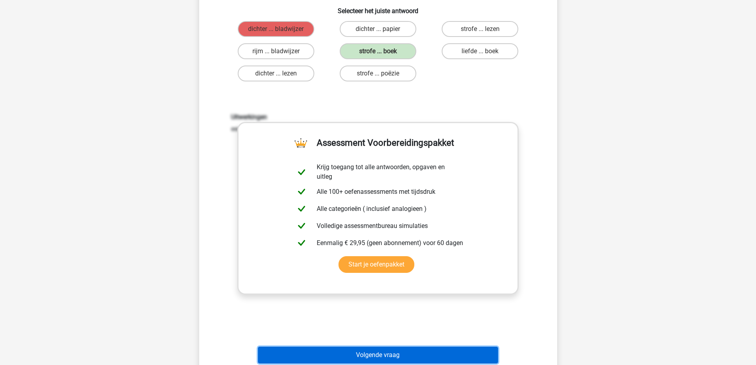
click at [378, 355] on button "Volgende vraag" at bounding box center [378, 354] width 240 height 17
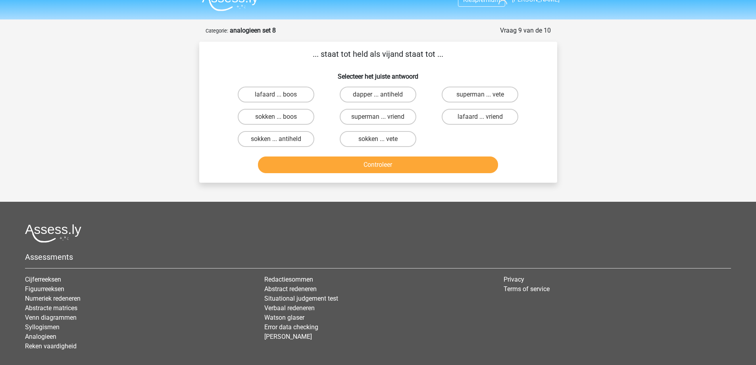
scroll to position [0, 0]
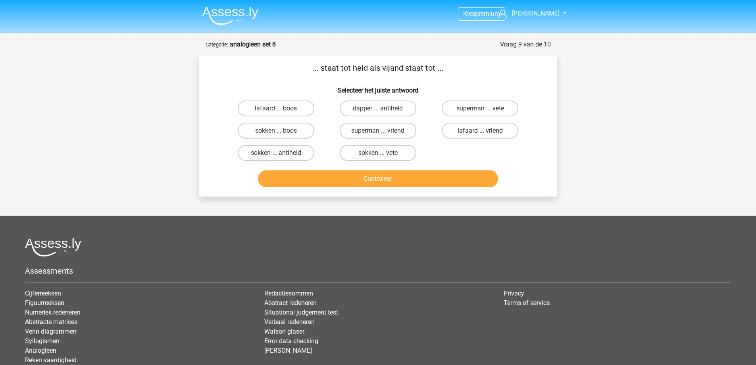
click at [489, 131] on label "lafaard ... vriend" at bounding box center [480, 131] width 77 height 16
click at [485, 131] on input "lafaard ... vriend" at bounding box center [482, 133] width 5 height 5
radio input "true"
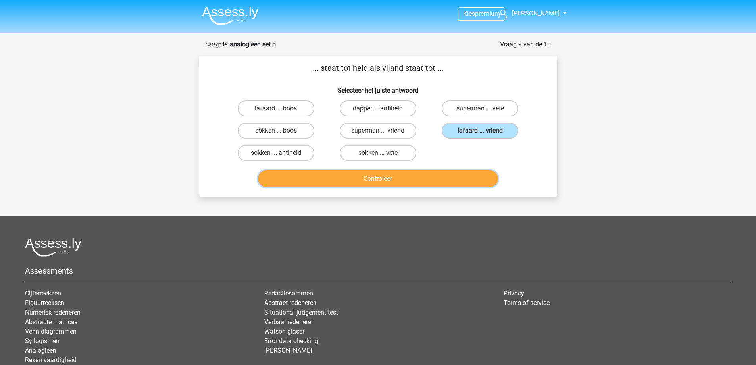
click at [425, 177] on button "Controleer" at bounding box center [378, 178] width 240 height 17
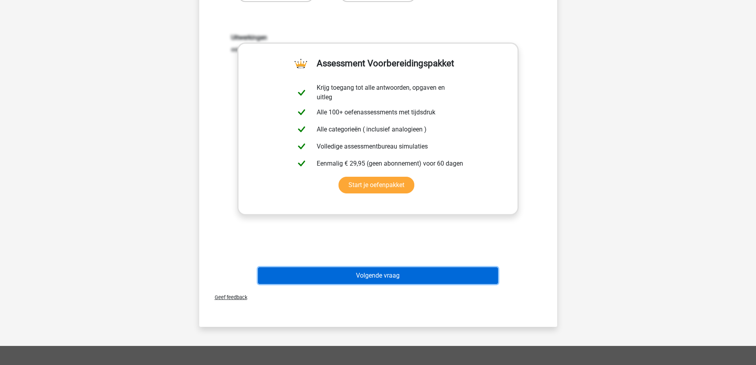
click at [364, 273] on button "Volgende vraag" at bounding box center [378, 275] width 240 height 17
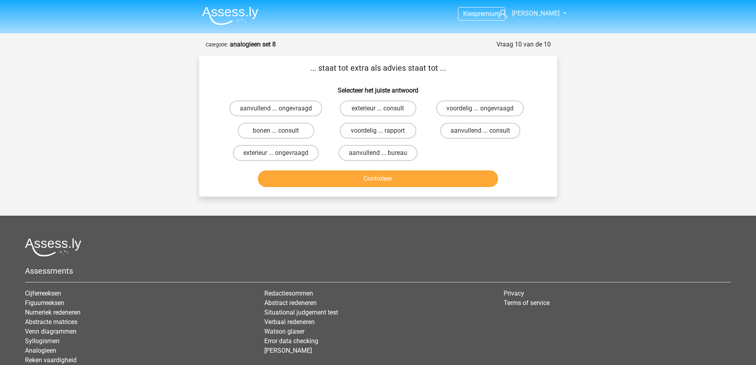
click at [482, 132] on input "aanvullend ... consult" at bounding box center [482, 133] width 5 height 5
radio input "true"
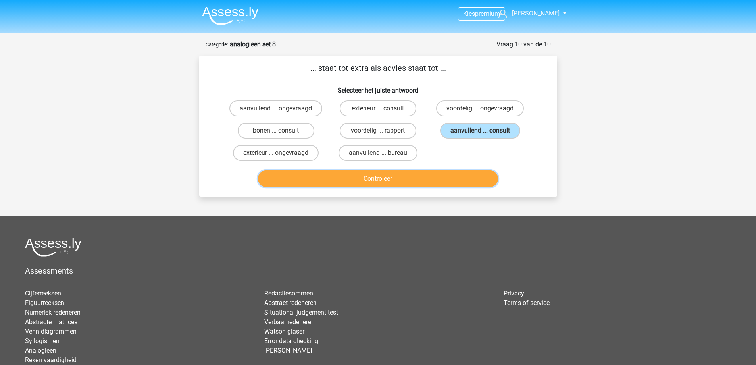
click at [430, 179] on button "Controleer" at bounding box center [378, 178] width 240 height 17
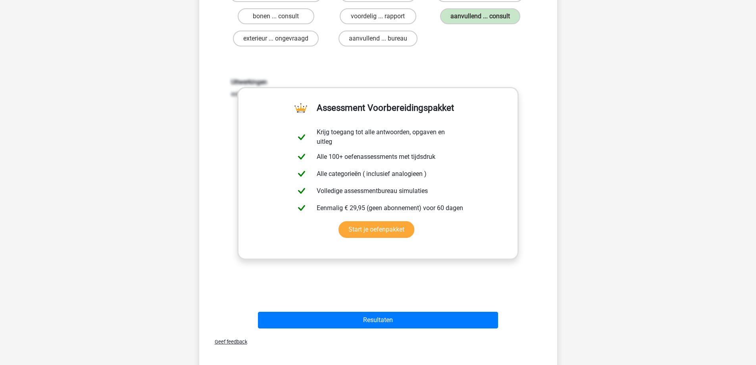
scroll to position [198, 0]
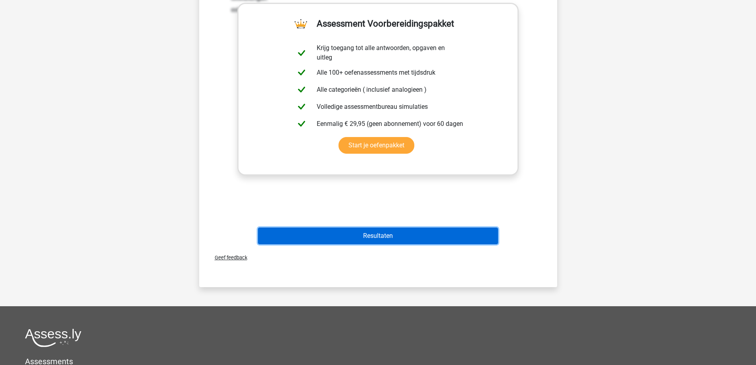
click at [395, 234] on button "Resultaten" at bounding box center [378, 235] width 240 height 17
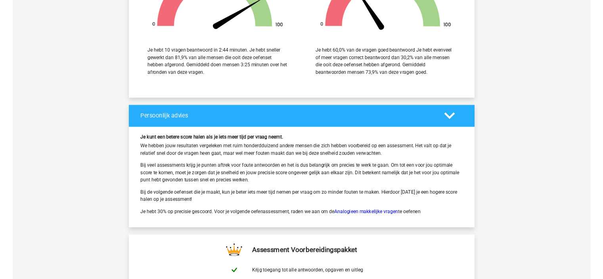
scroll to position [1111, 0]
